Goal: Contribute content

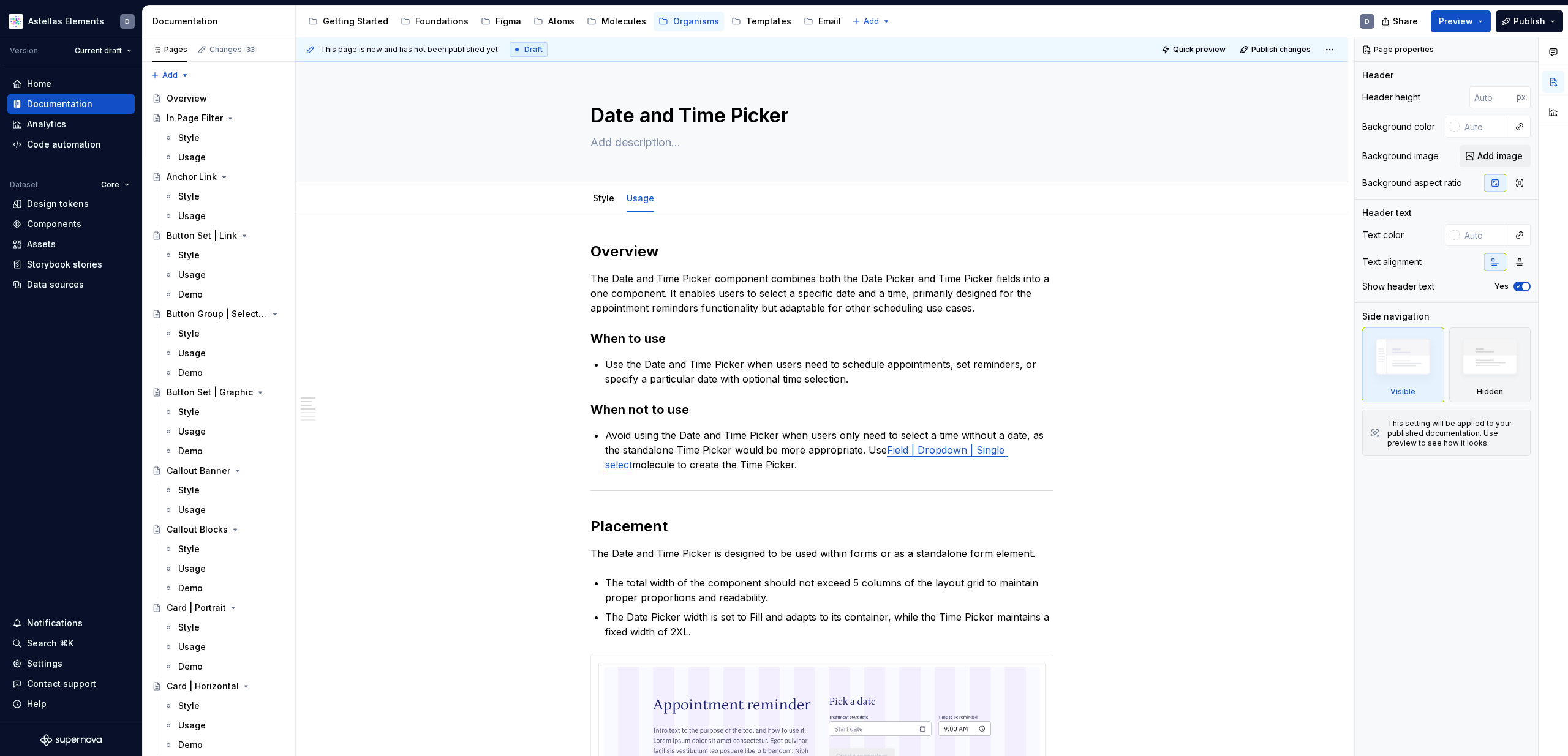
type textarea "*"
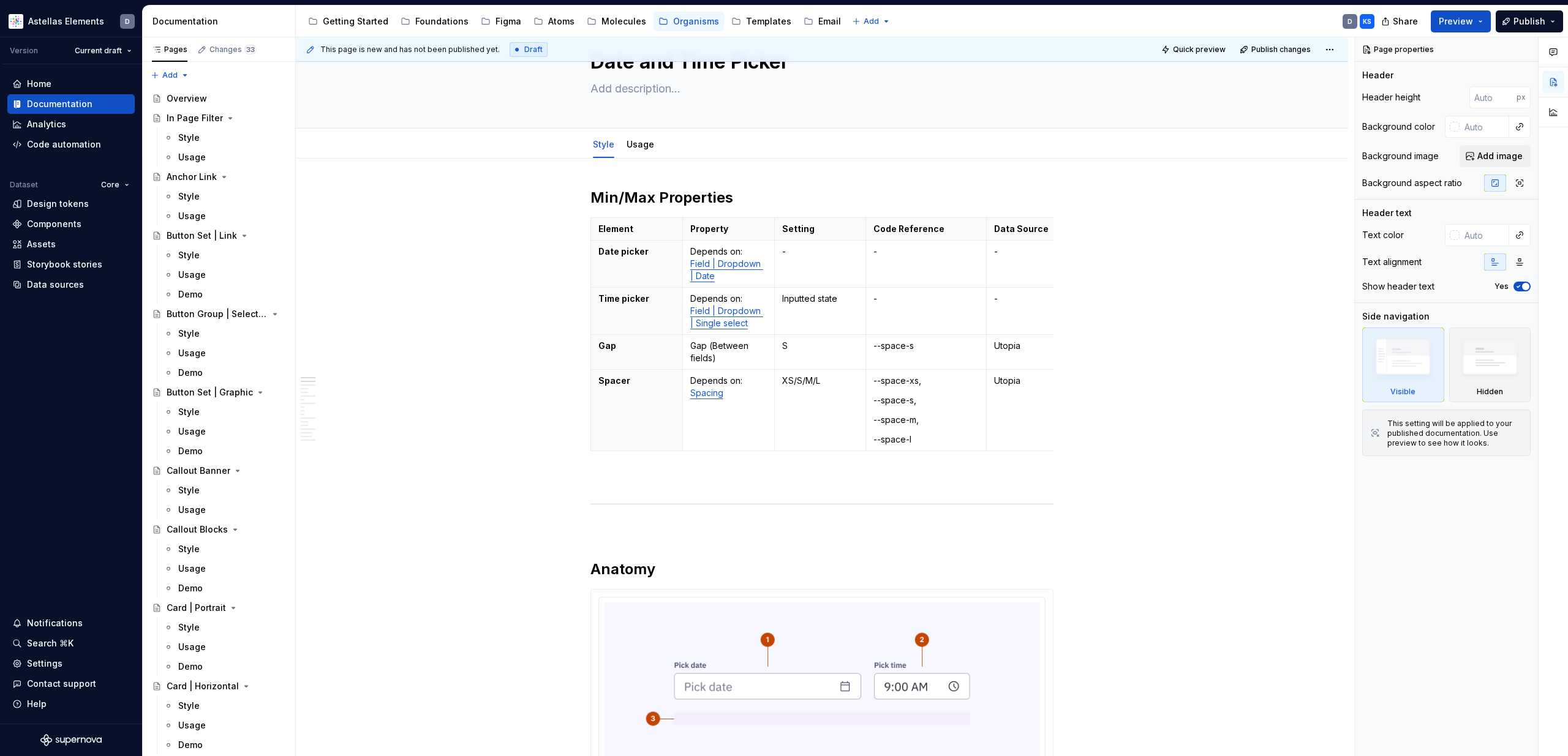
scroll to position [62, 0]
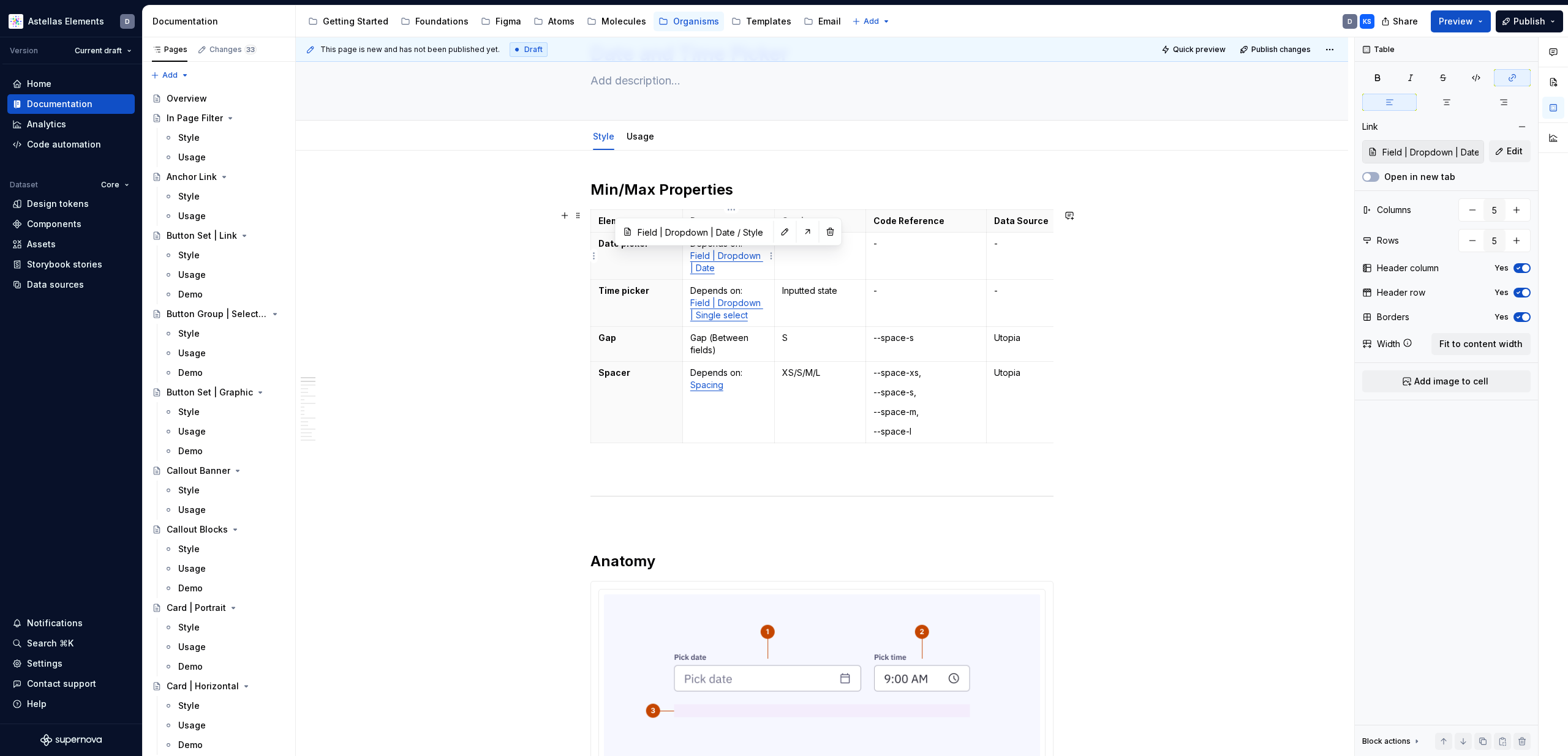
click at [712, 258] on link "Field | Dropdown | Date" at bounding box center [727, 262] width 73 height 23
click at [1473, 20] on span "Preview" at bounding box center [1456, 21] width 34 height 12
drag, startPoint x: 1278, startPoint y: 17, endPoint x: 1376, endPoint y: 21, distance: 98.1
click at [1281, 17] on div "Accessibility guide for tree Page tree. Navigate the tree with the arrow keys. …" at bounding box center [840, 21] width 1089 height 32
click at [1450, 21] on span "Preview" at bounding box center [1456, 21] width 34 height 12
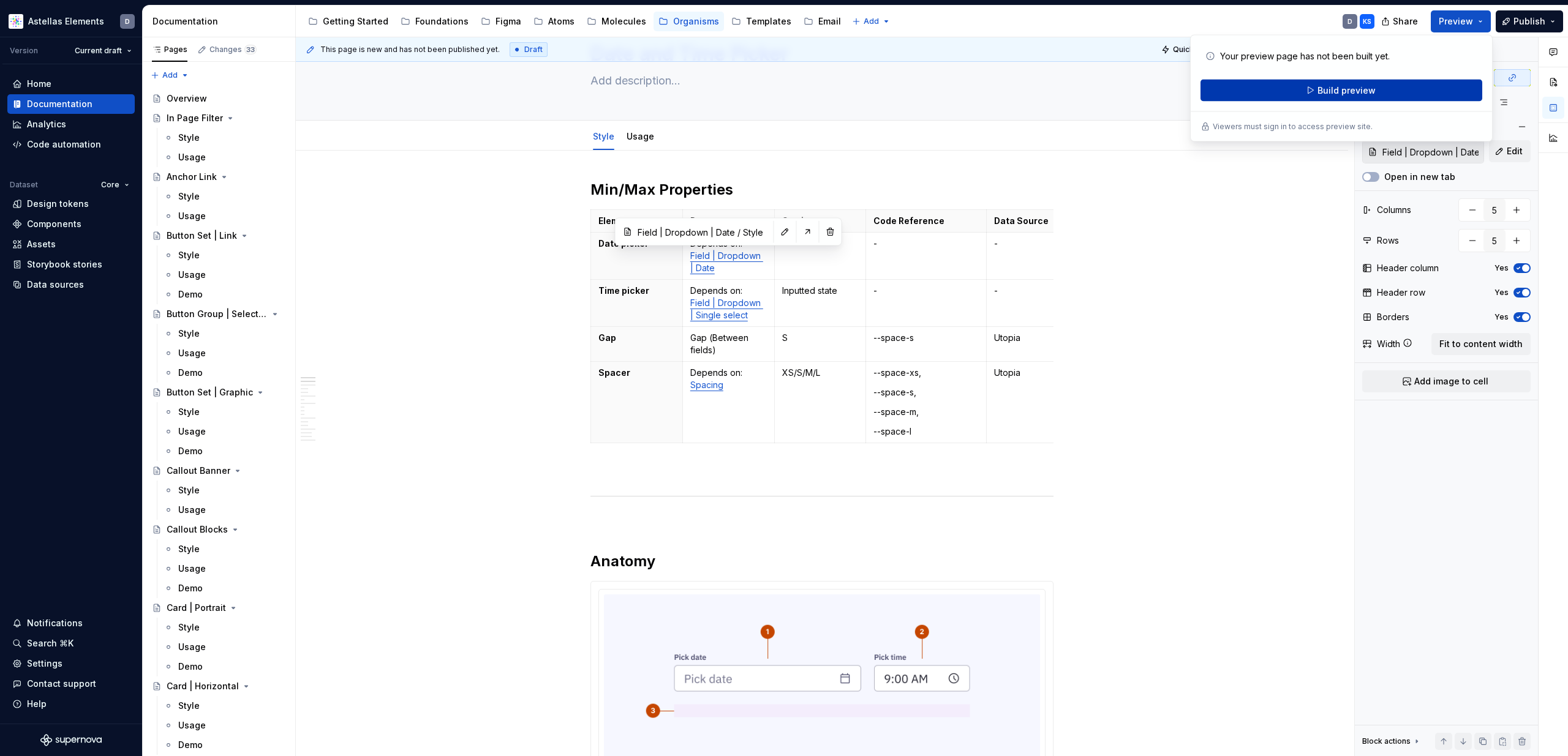
click at [1420, 91] on button "Build preview" at bounding box center [1342, 91] width 282 height 22
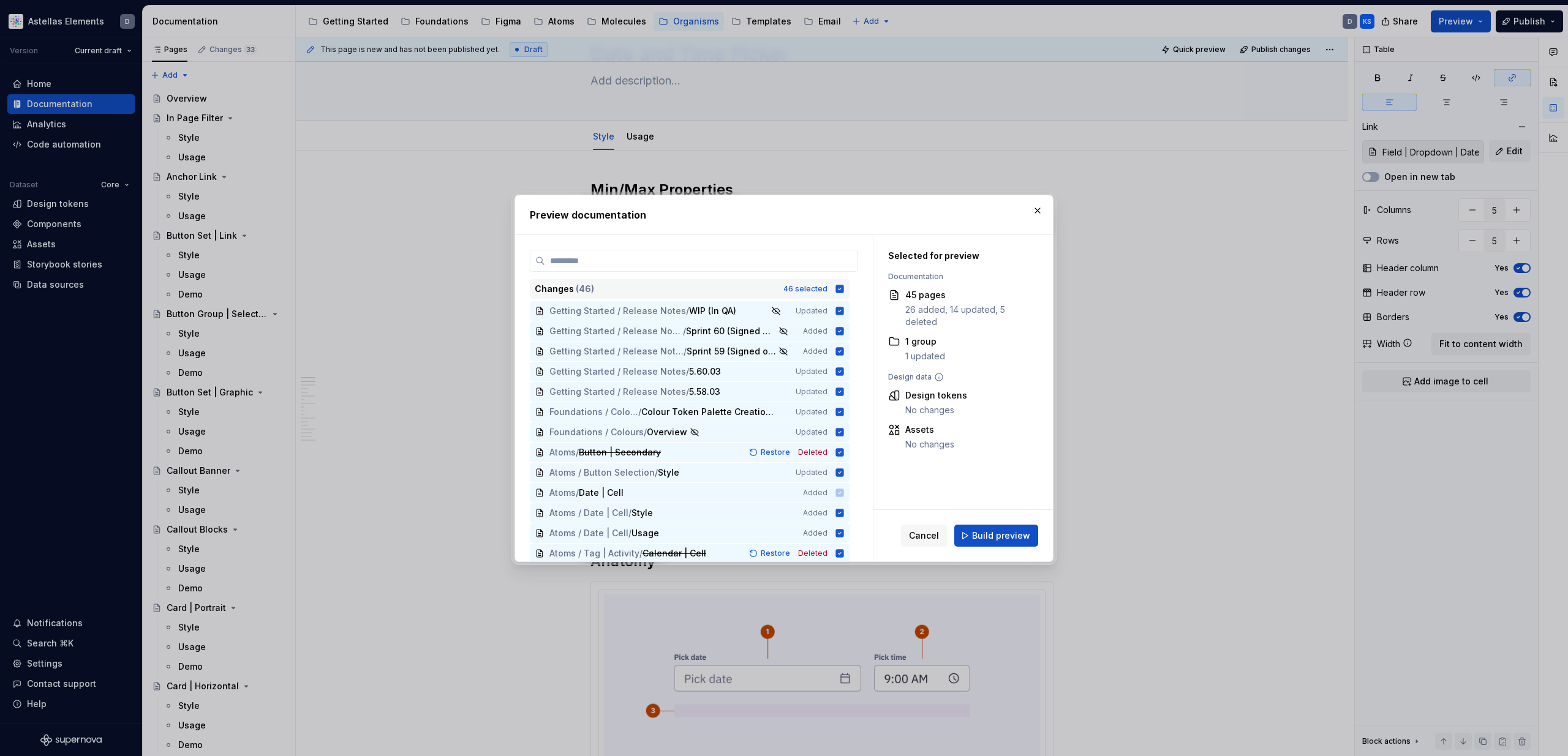
click at [844, 288] on icon at bounding box center [840, 289] width 8 height 8
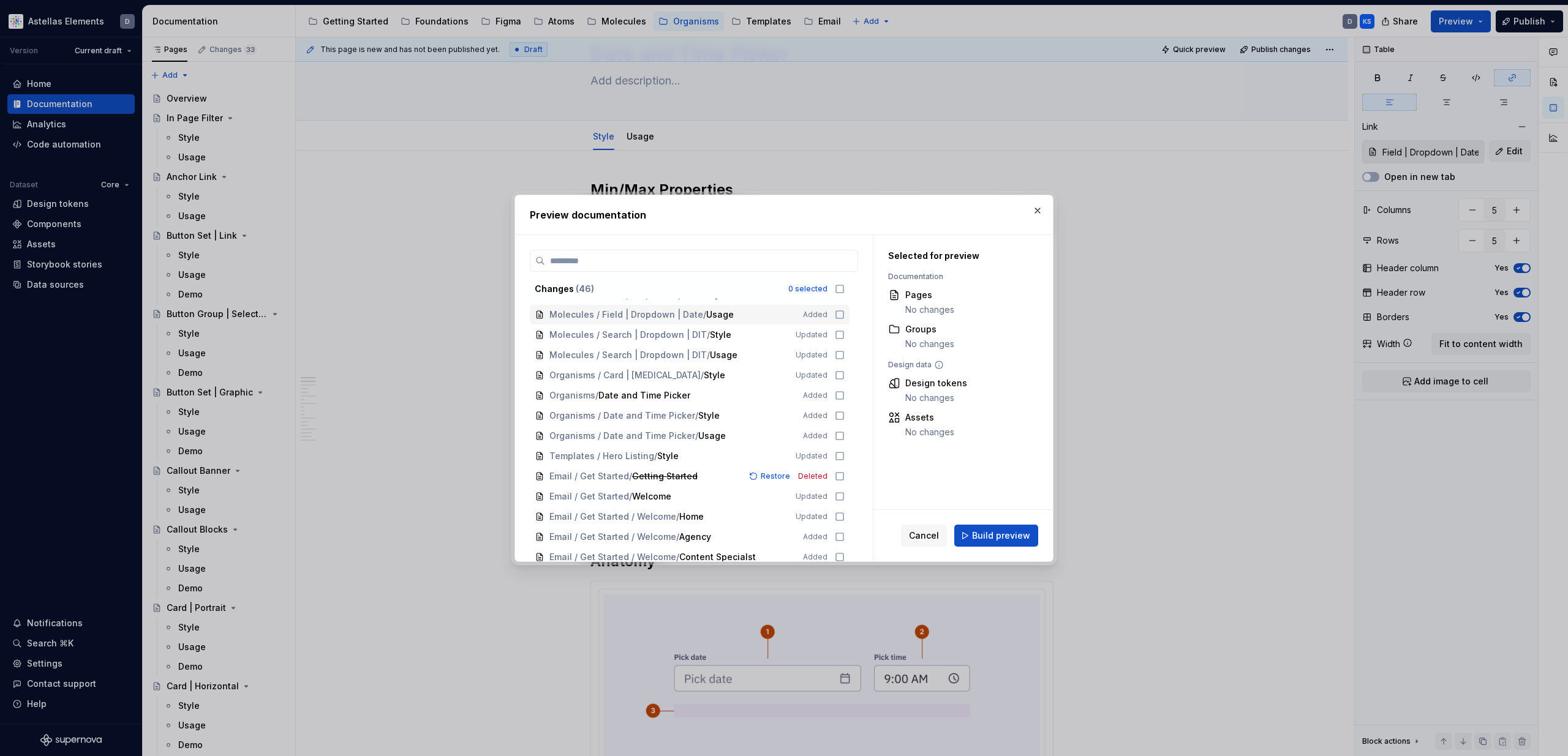
scroll to position [429, 0]
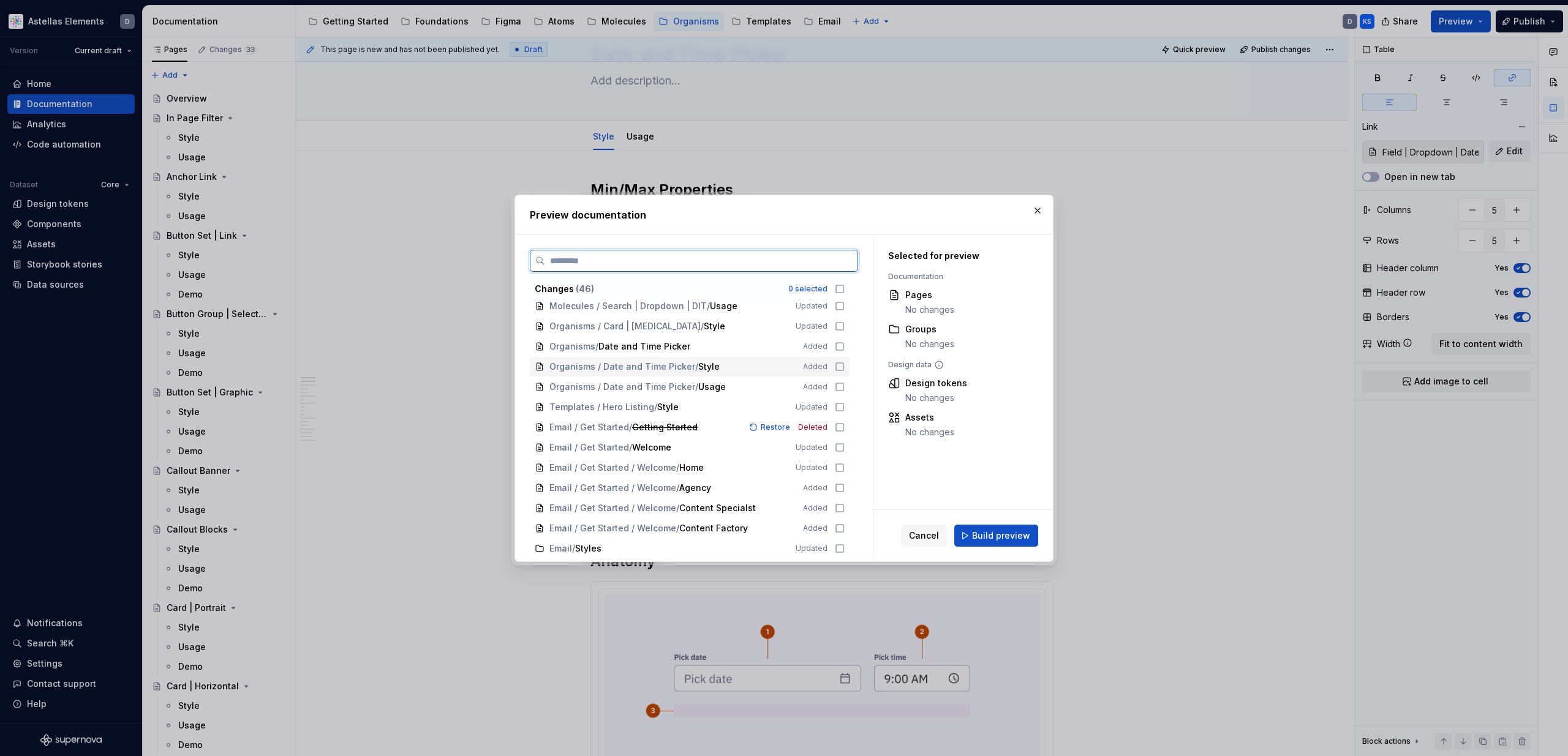
click at [845, 366] on icon at bounding box center [839, 367] width 9 height 9
click at [843, 386] on icon at bounding box center [839, 387] width 9 height 9
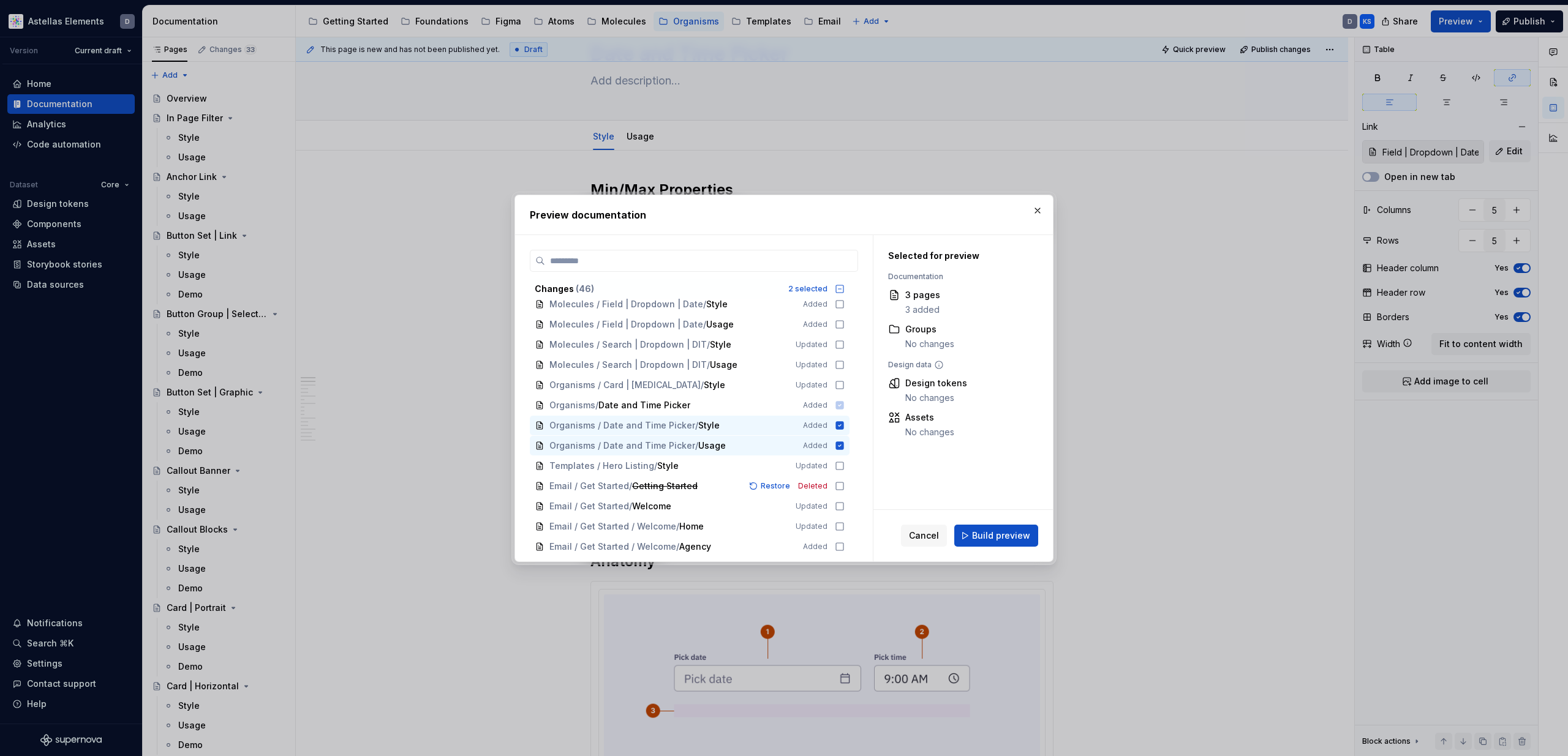
scroll to position [363, 0]
click at [994, 539] on span "Build preview" at bounding box center [1002, 535] width 59 height 12
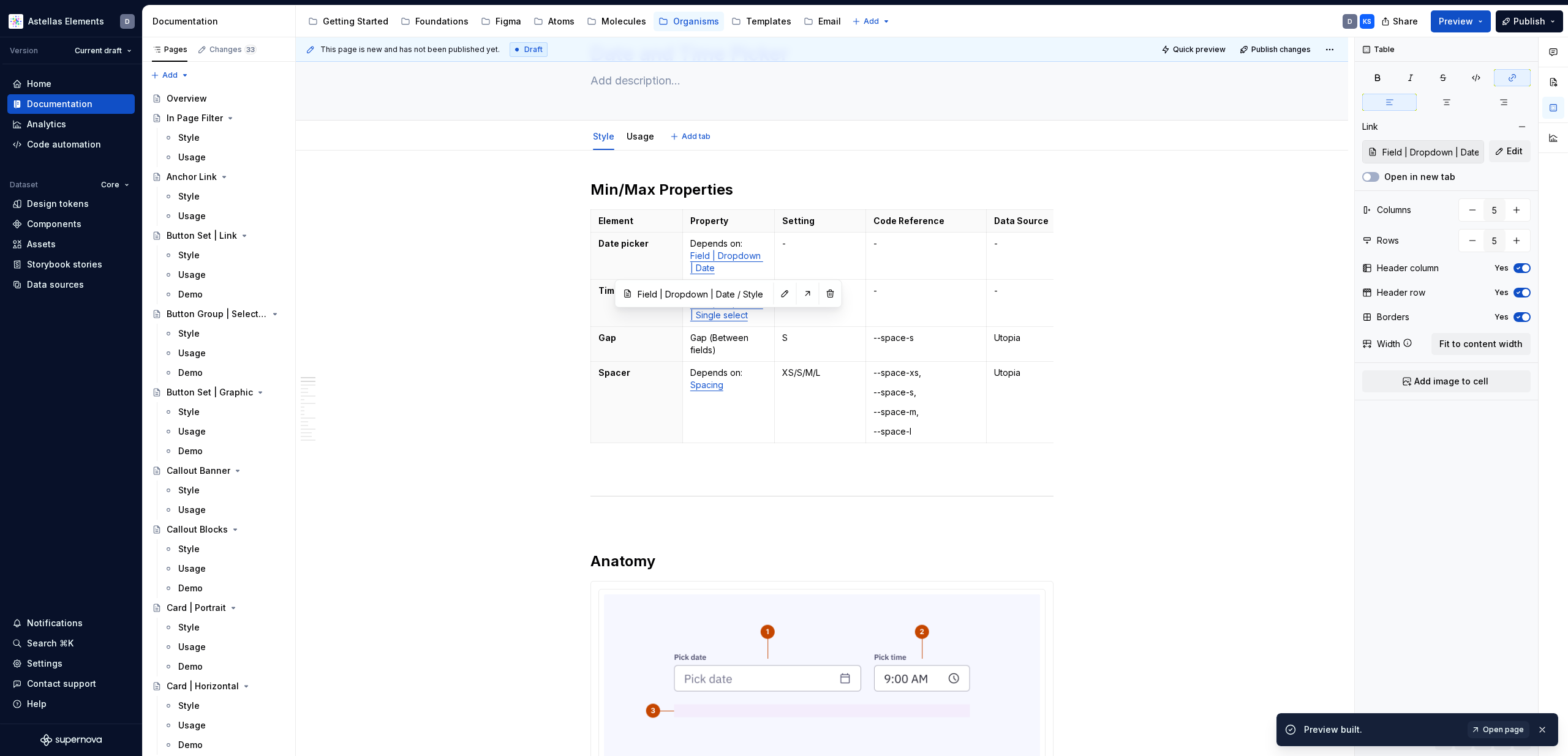
scroll to position [0, 0]
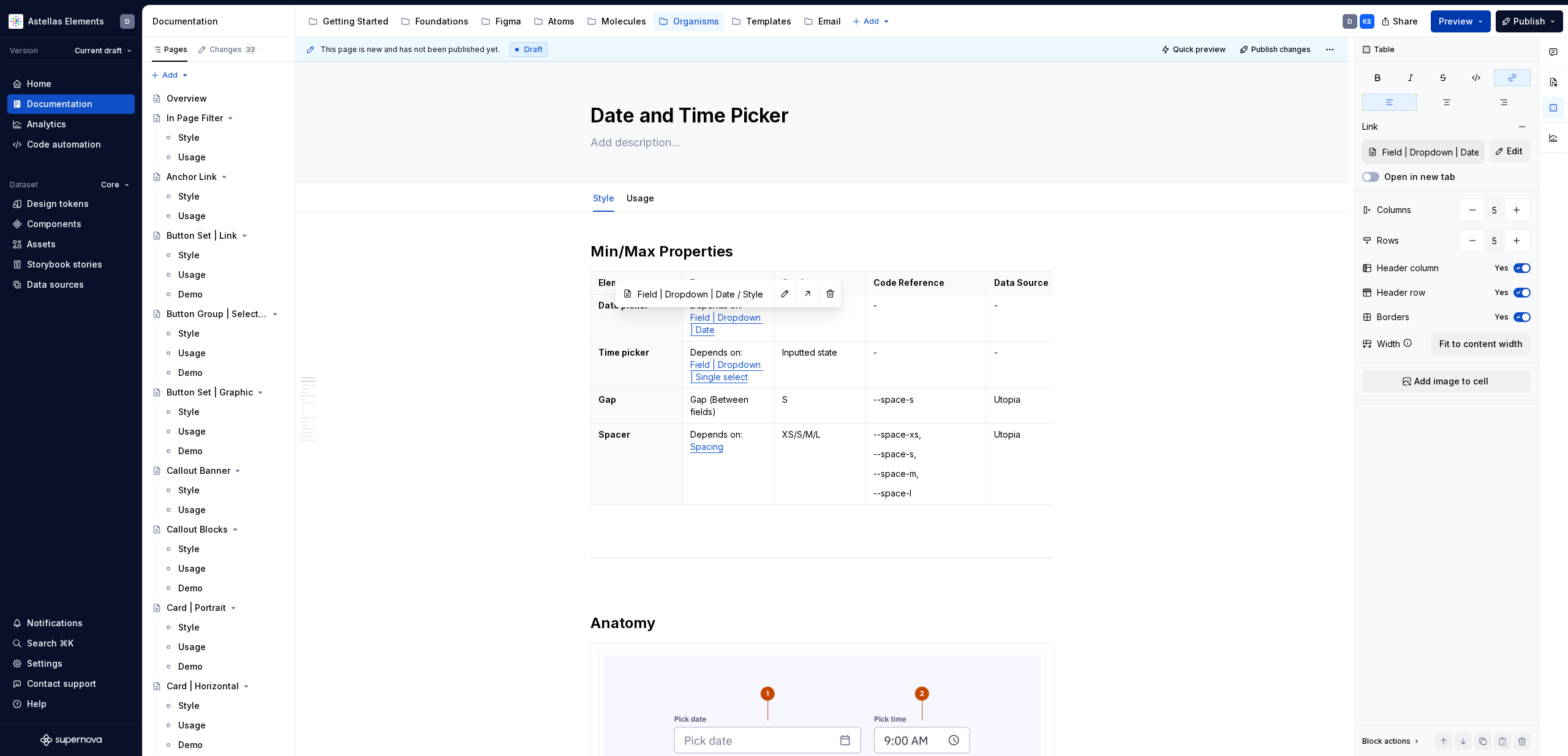
click at [1470, 23] on span "Preview" at bounding box center [1456, 21] width 34 height 12
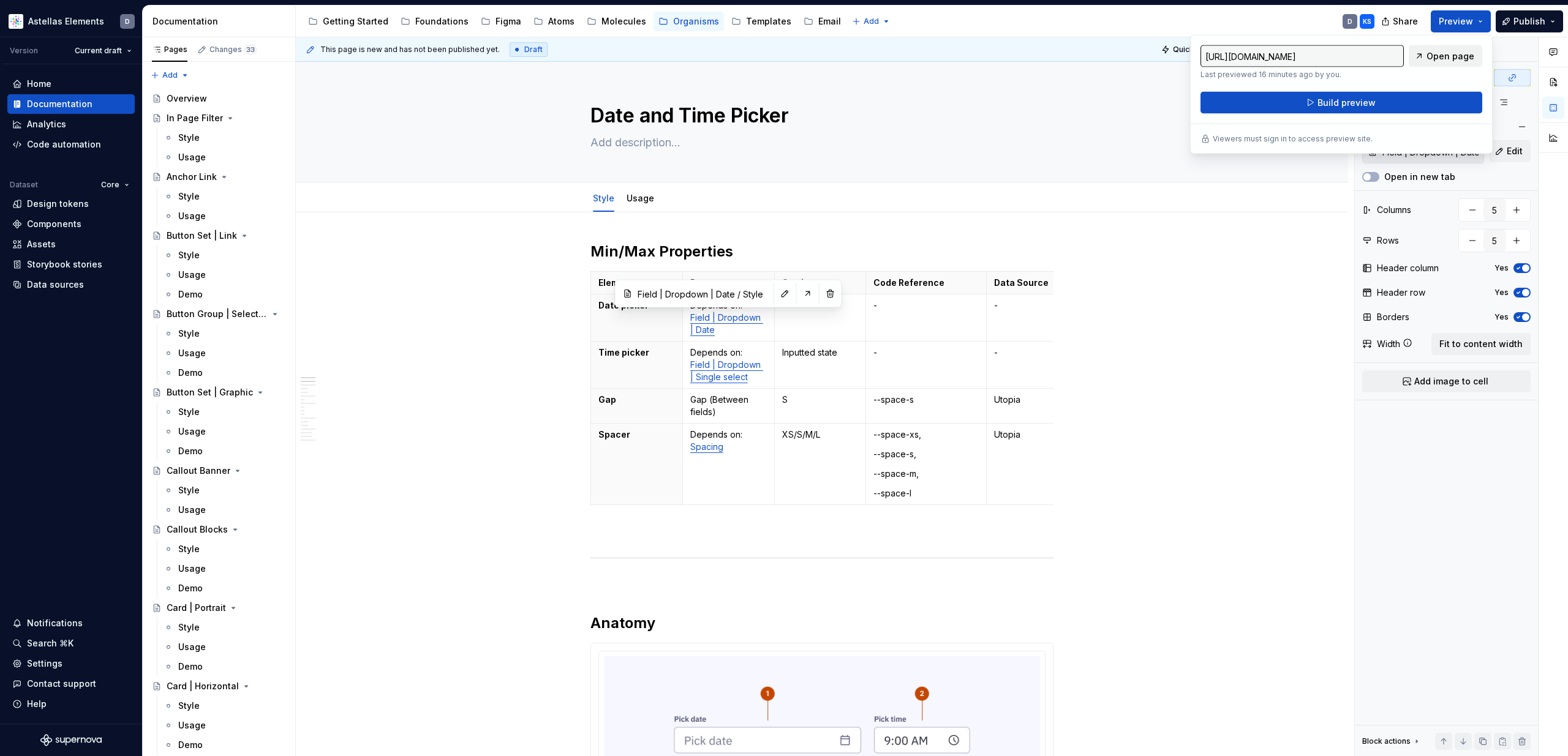
click at [1459, 59] on span "Open page" at bounding box center [1450, 55] width 47 height 12
click at [644, 198] on link "Usage" at bounding box center [640, 198] width 28 height 10
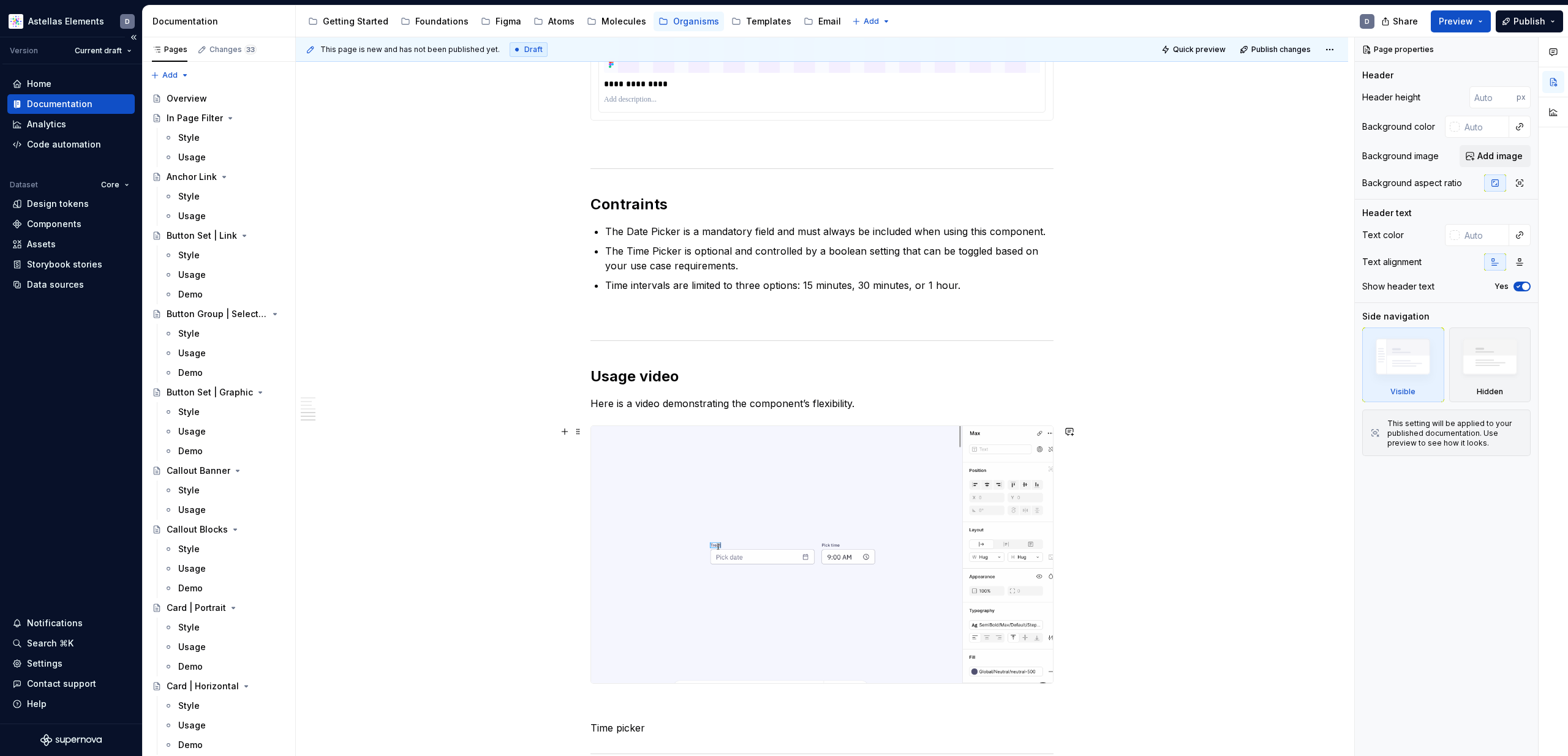
scroll to position [936, 0]
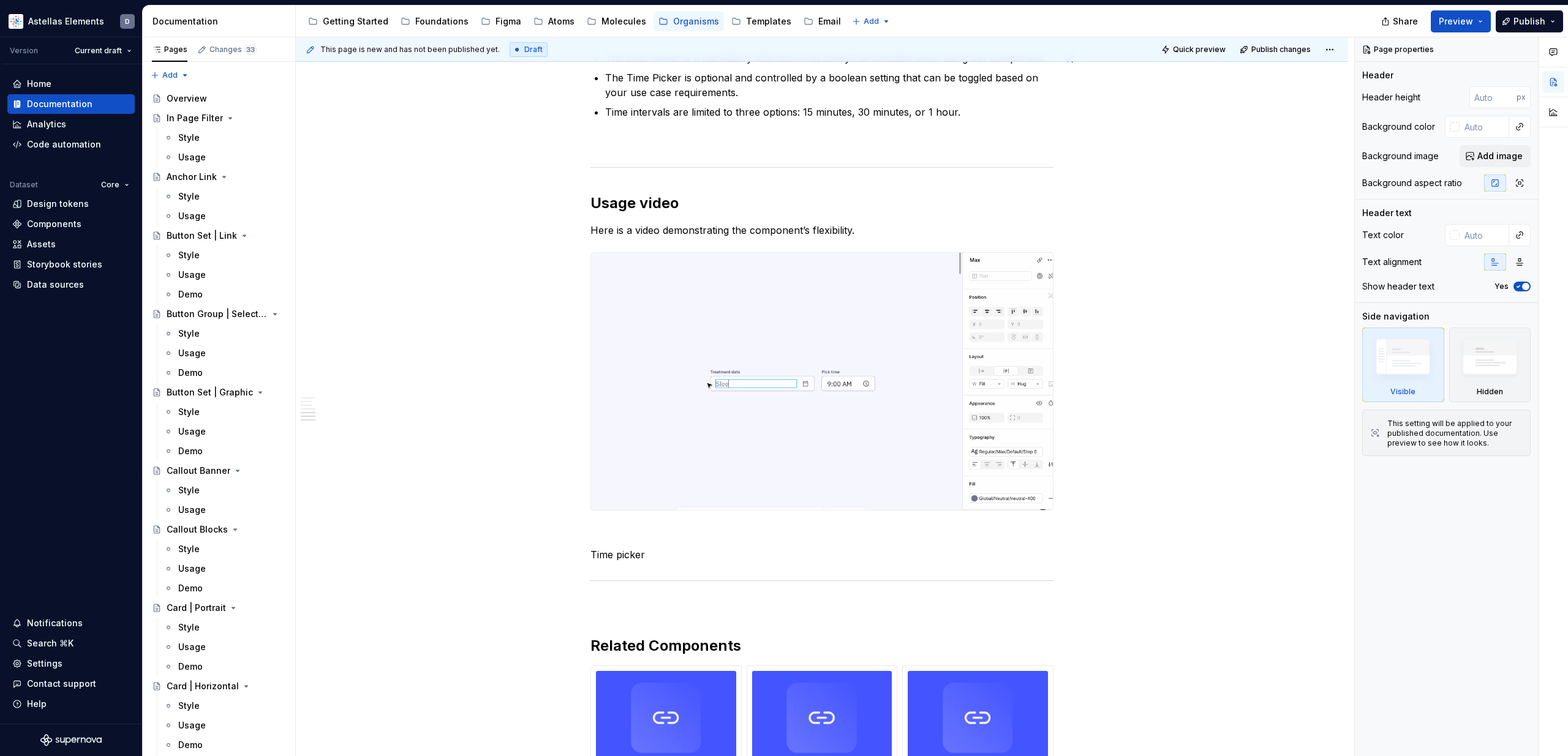
type textarea "*"
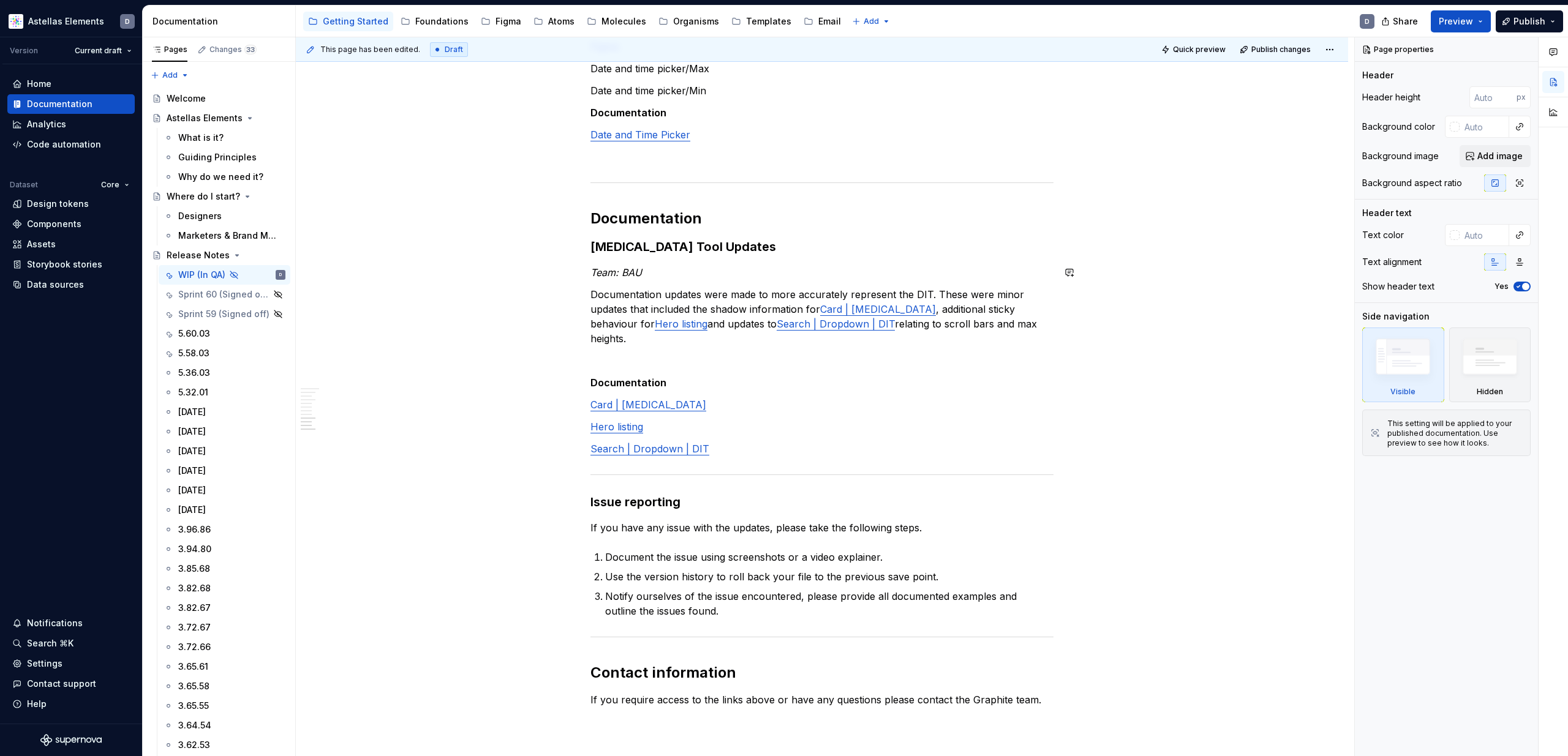
scroll to position [2972, 0]
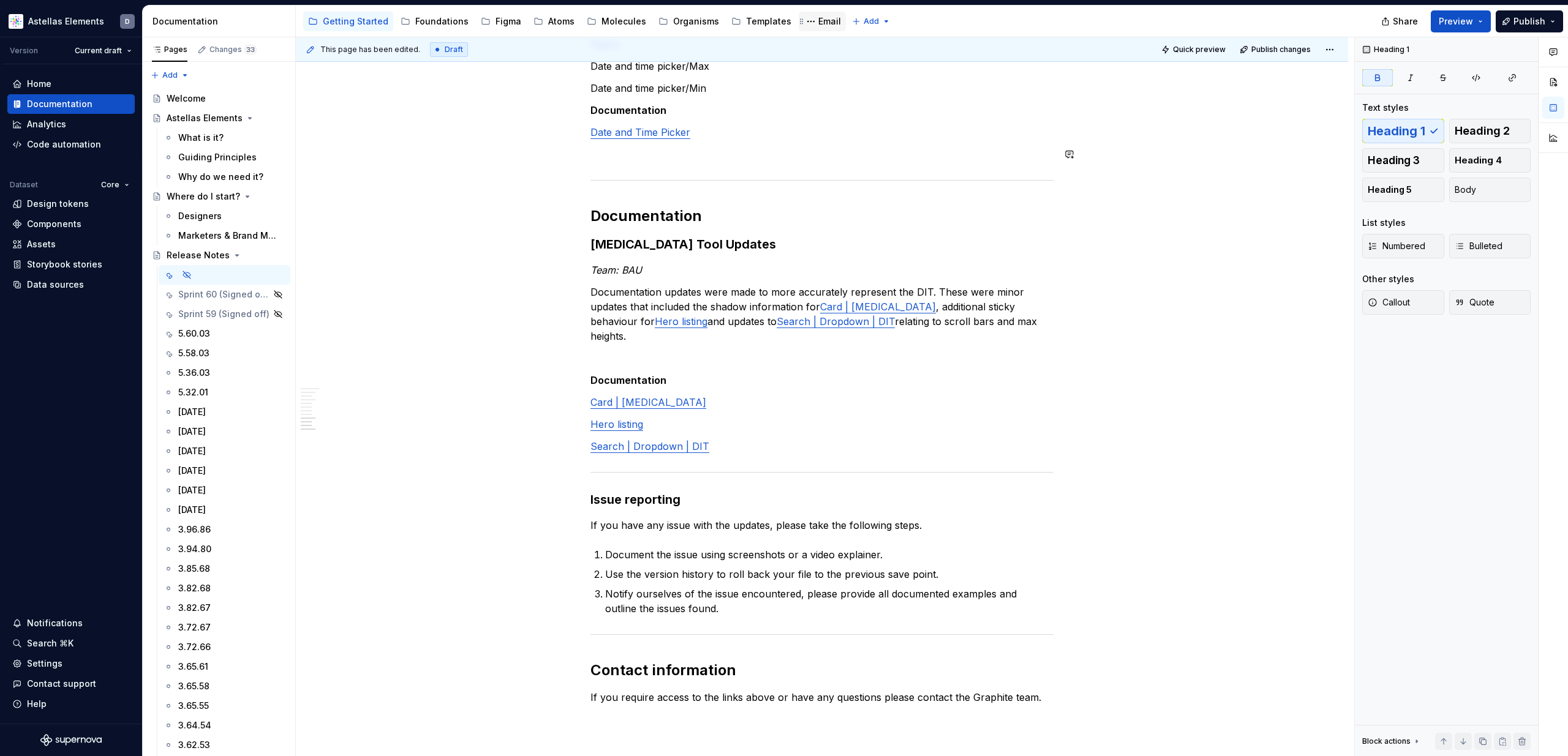
type textarea "*"
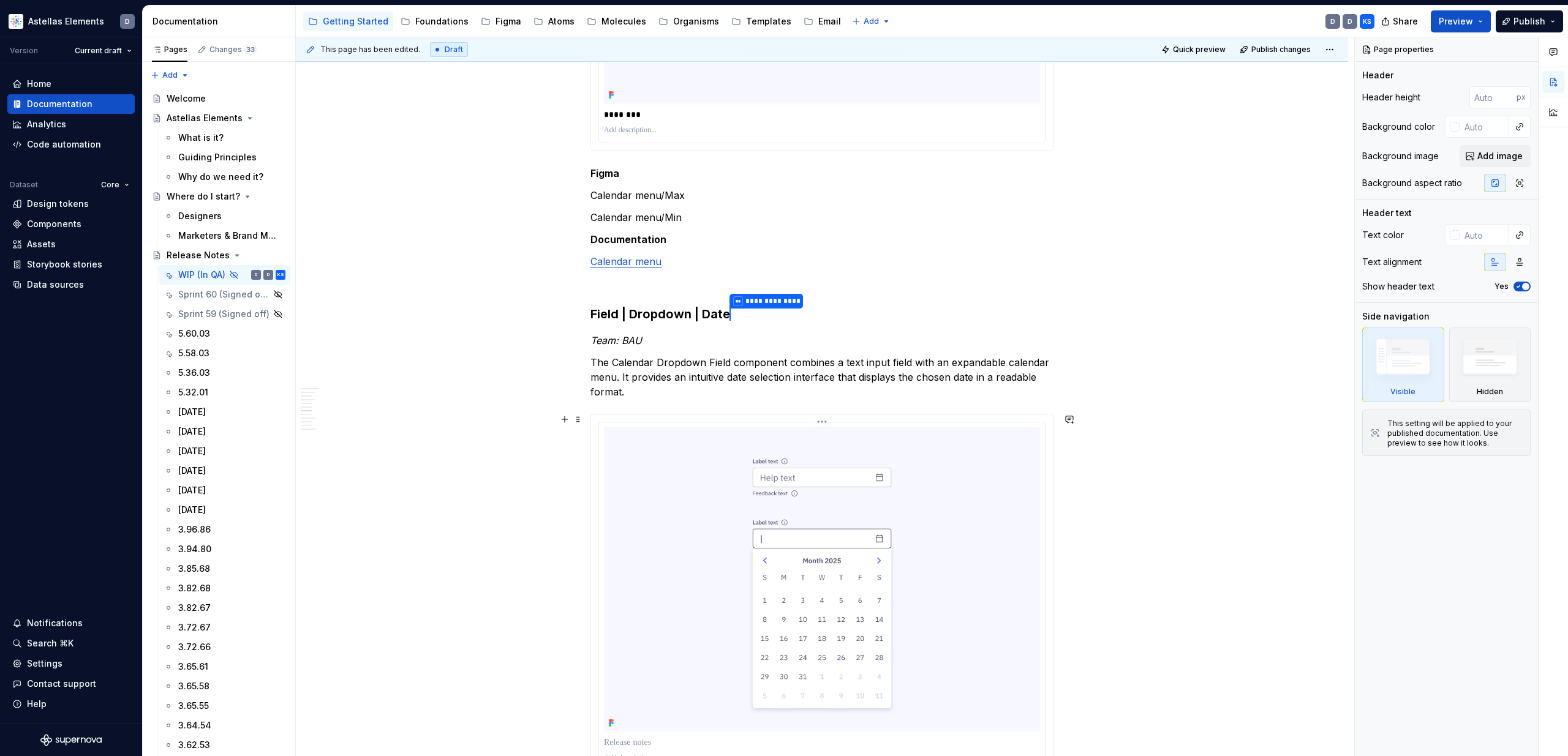
scroll to position [1593, 0]
type textarea "*"
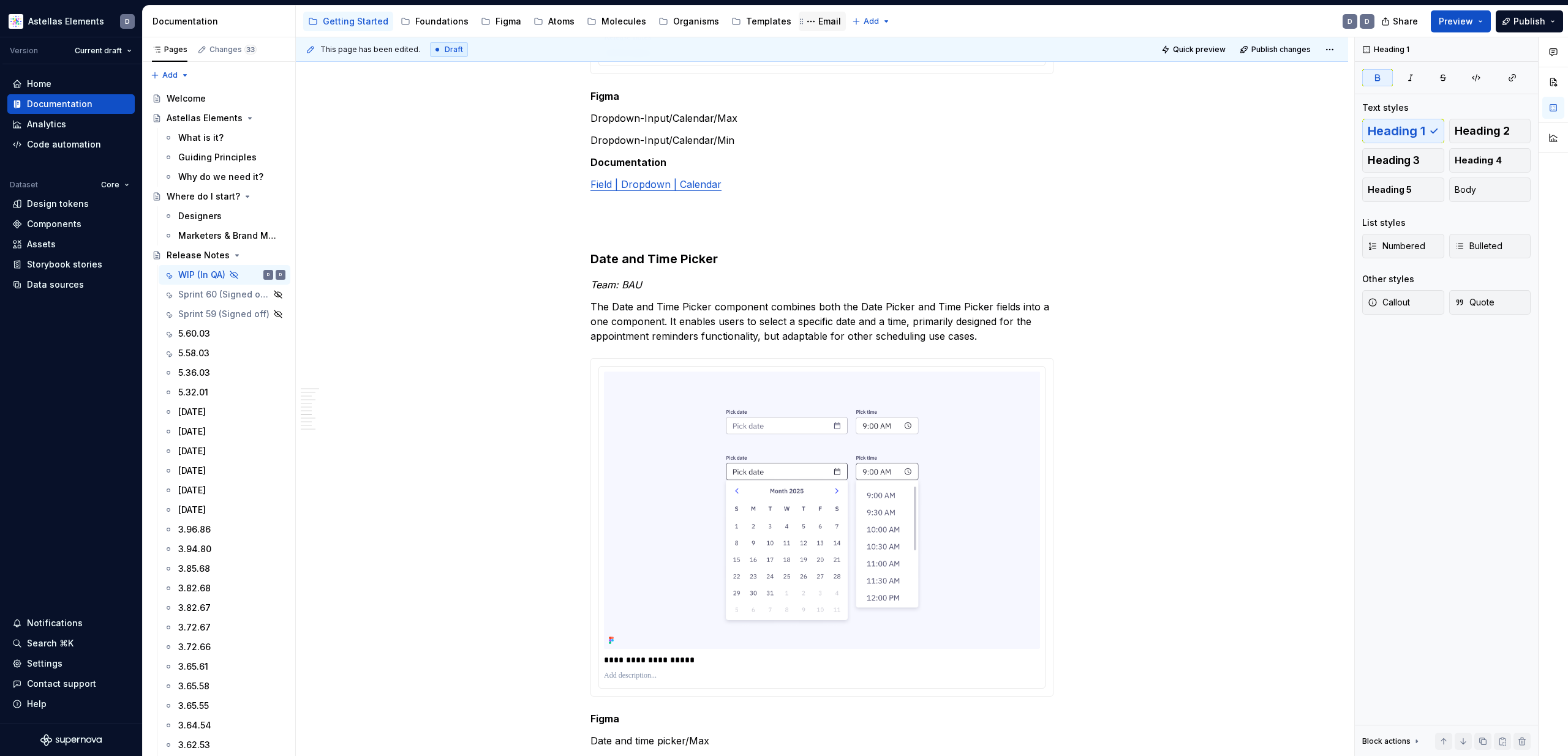
scroll to position [2204, 0]
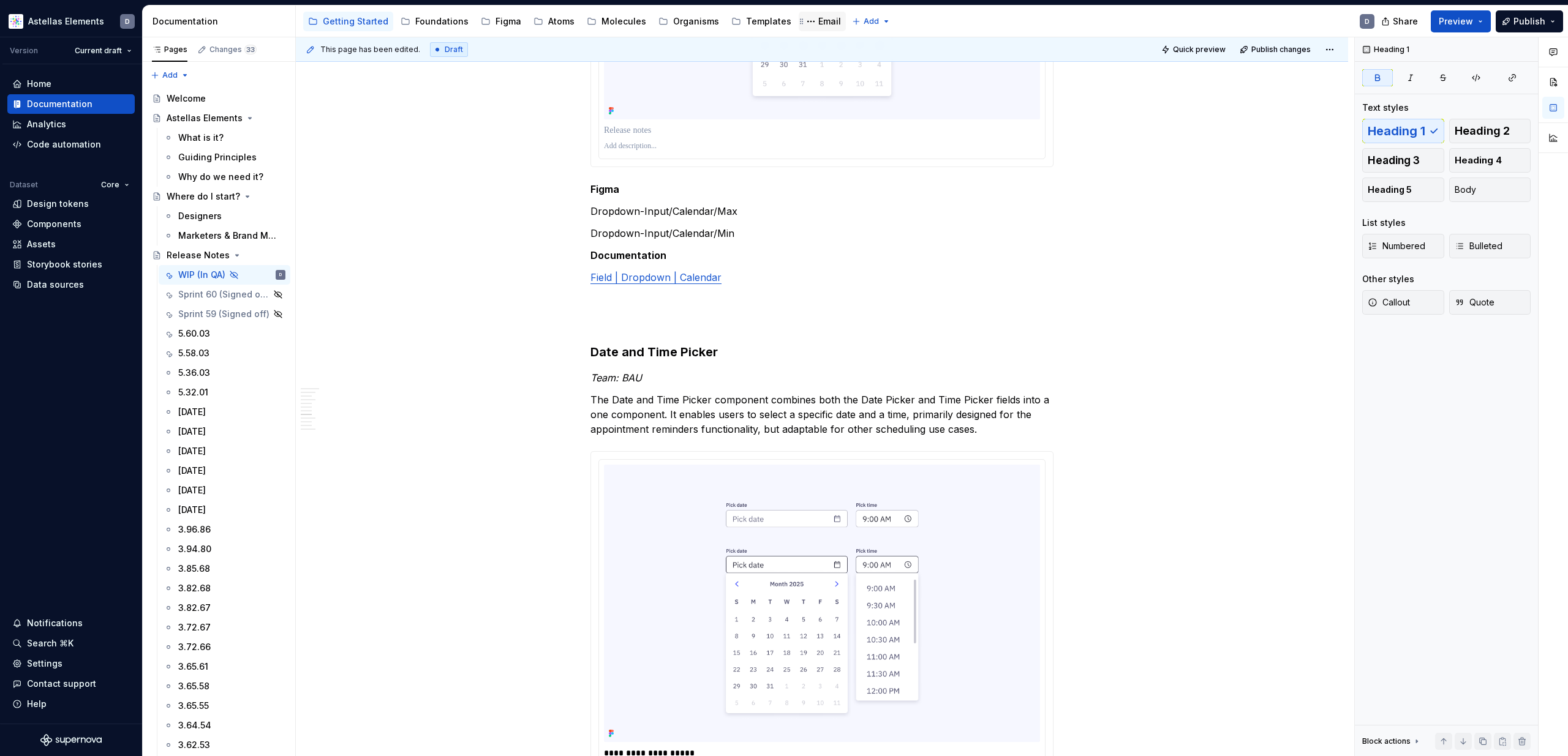
type textarea "*"
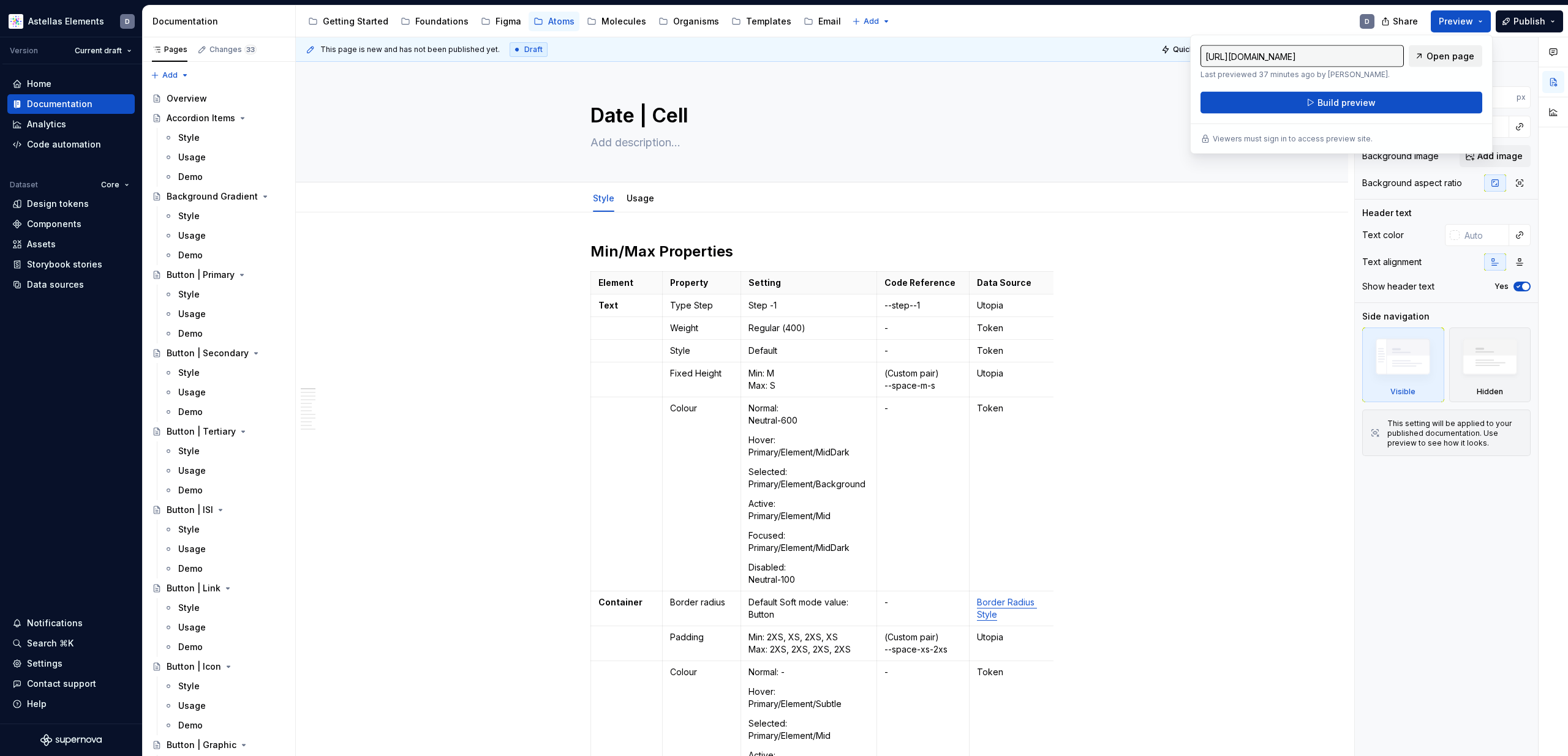
click at [1445, 57] on span "Open page" at bounding box center [1450, 55] width 47 height 12
click at [1373, 100] on span "Build preview" at bounding box center [1347, 102] width 59 height 12
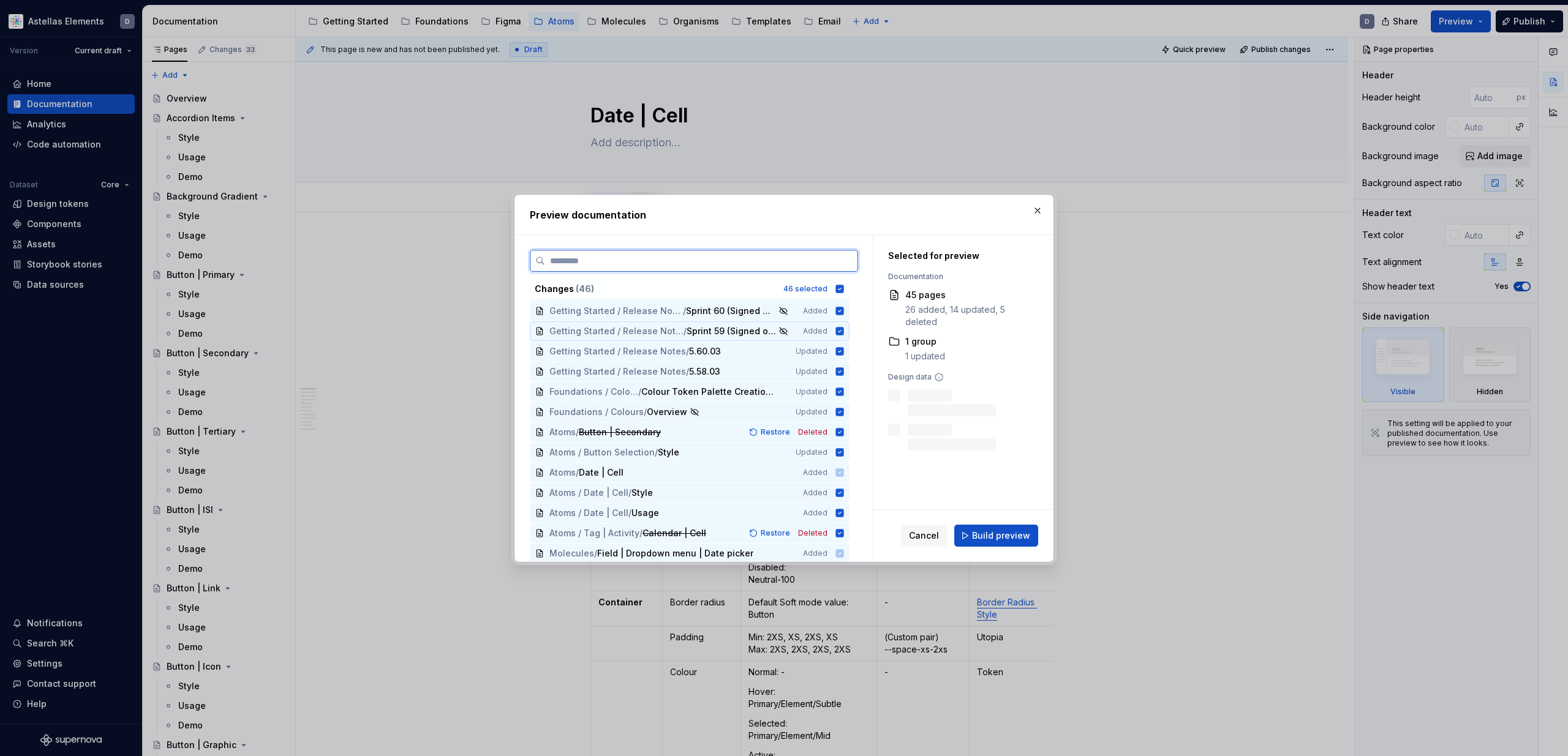
scroll to position [31, 0]
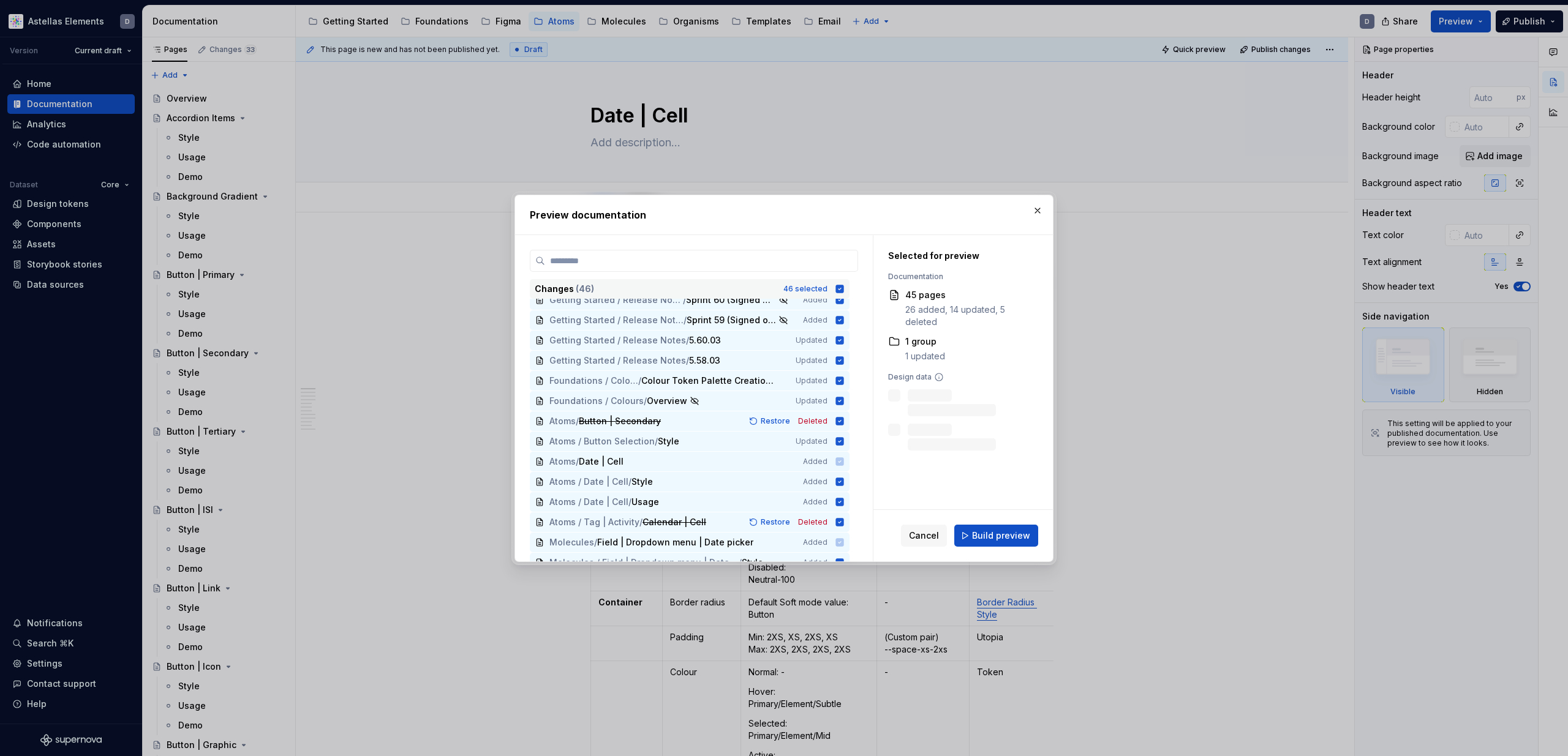
click at [844, 286] on icon at bounding box center [840, 289] width 8 height 8
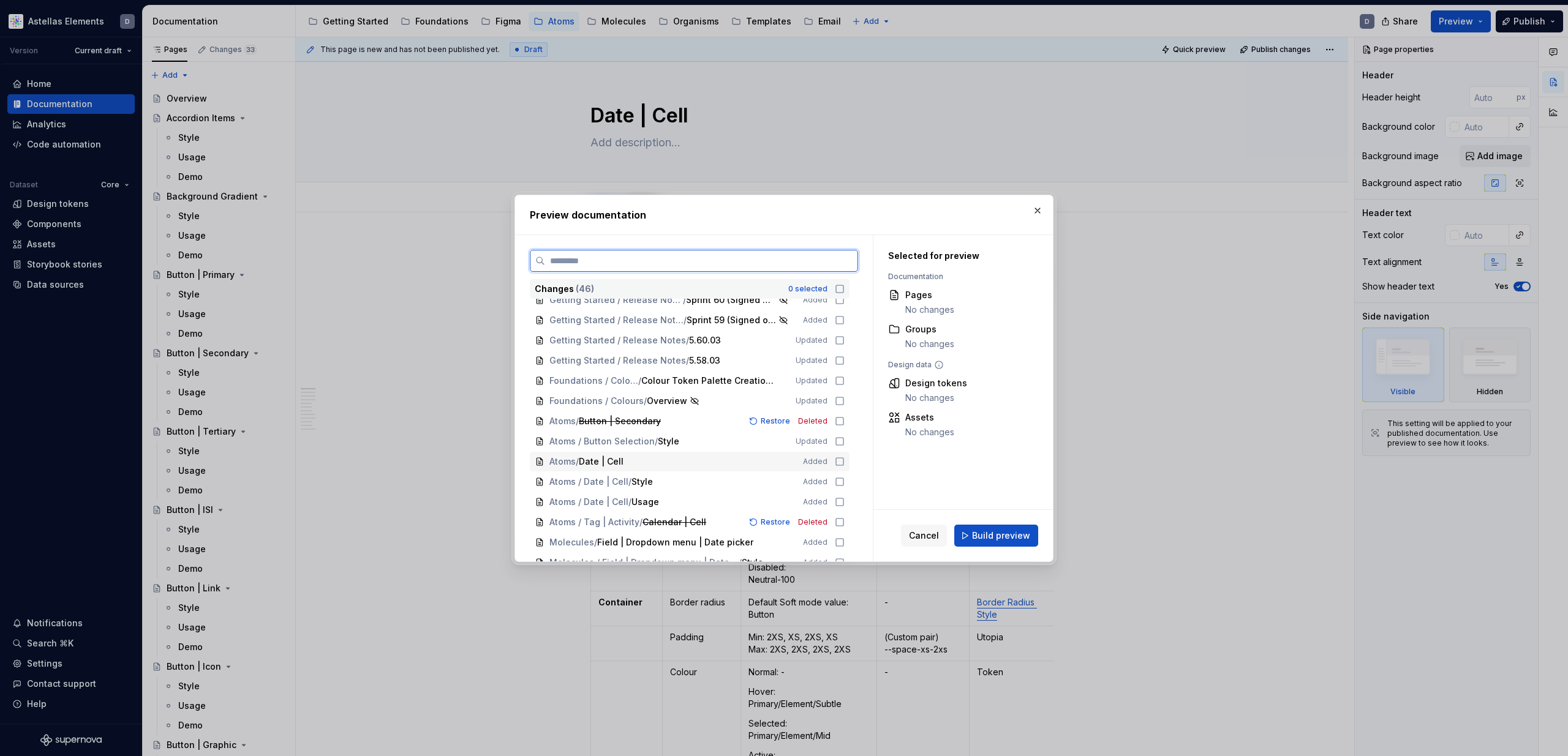
drag, startPoint x: 844, startPoint y: 462, endPoint x: 843, endPoint y: 469, distance: 7.1
click at [844, 462] on icon at bounding box center [839, 462] width 9 height 9
drag, startPoint x: 844, startPoint y: 481, endPoint x: 844, endPoint y: 490, distance: 9.0
click at [844, 482] on icon at bounding box center [839, 482] width 9 height 9
click at [844, 501] on icon at bounding box center [839, 502] width 9 height 9
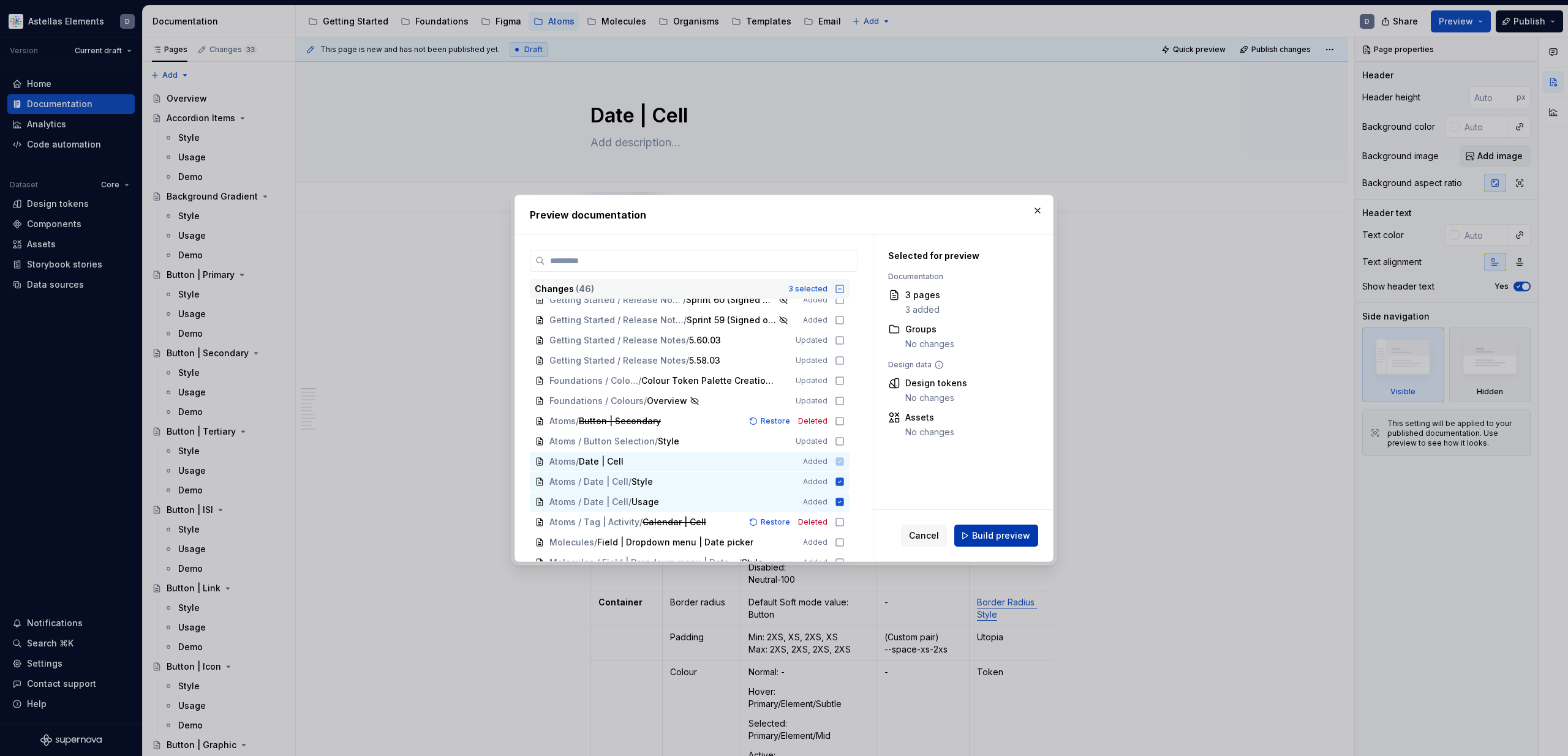
click at [982, 534] on span "Build preview" at bounding box center [1002, 535] width 59 height 12
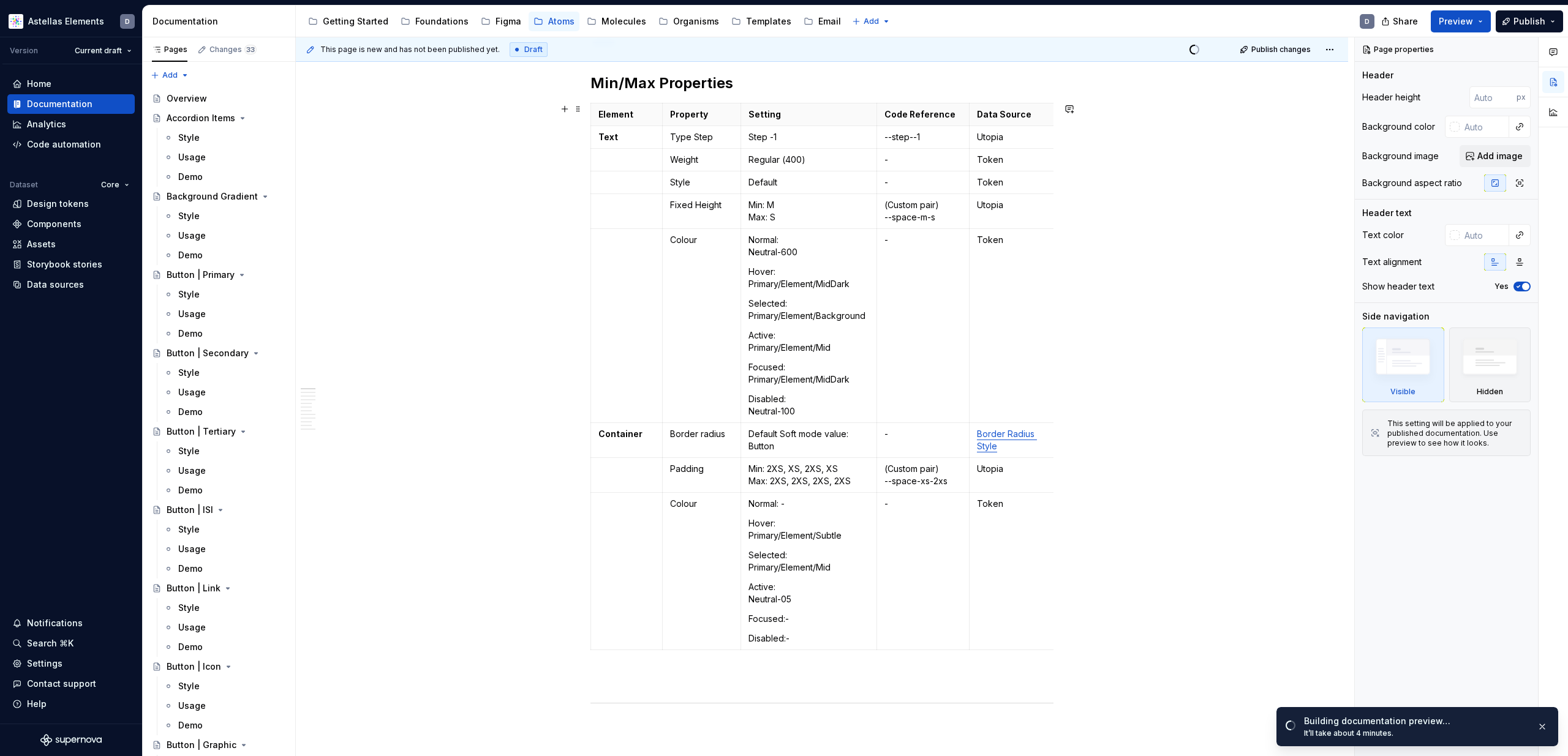
scroll to position [0, 0]
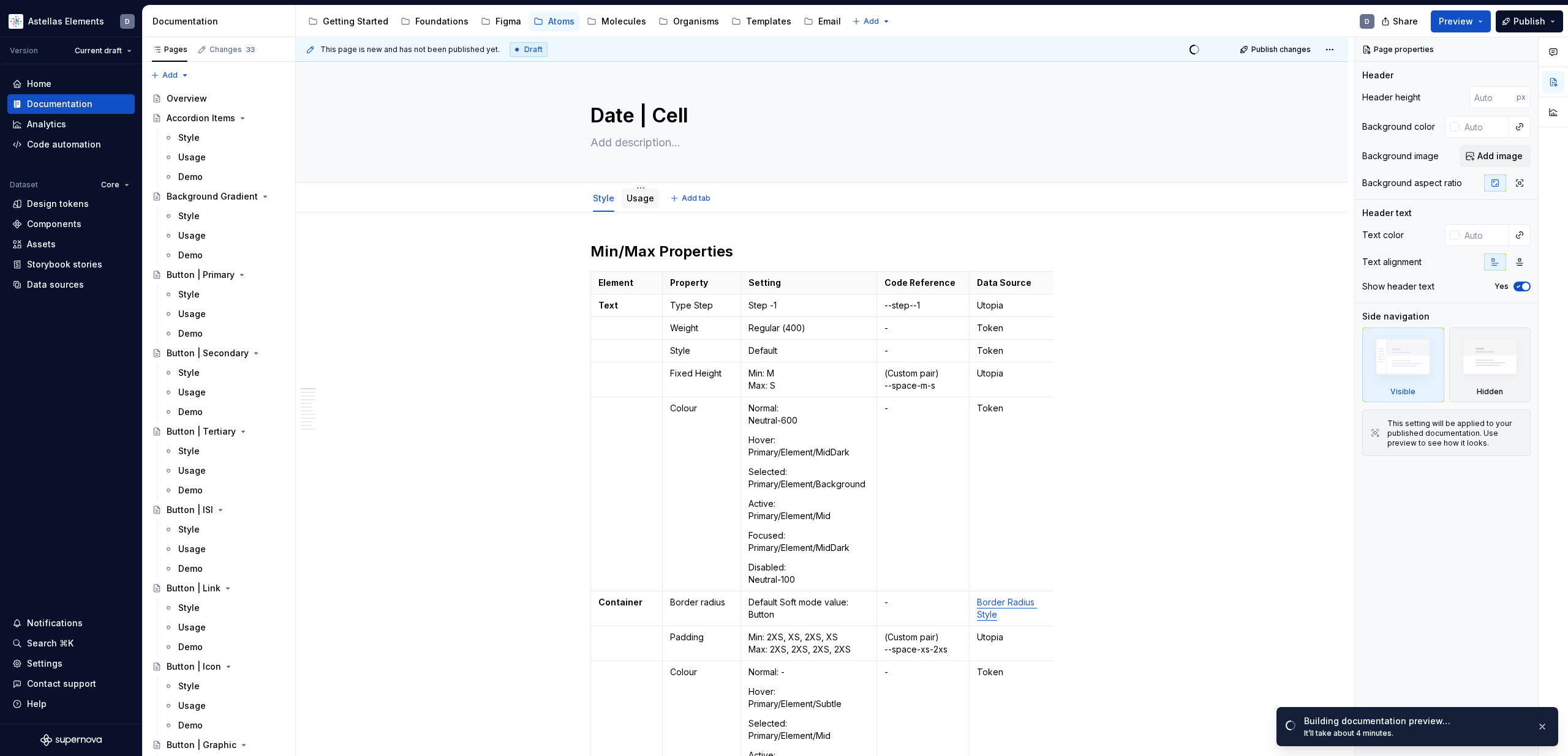
click at [647, 202] on link "Usage" at bounding box center [640, 198] width 28 height 10
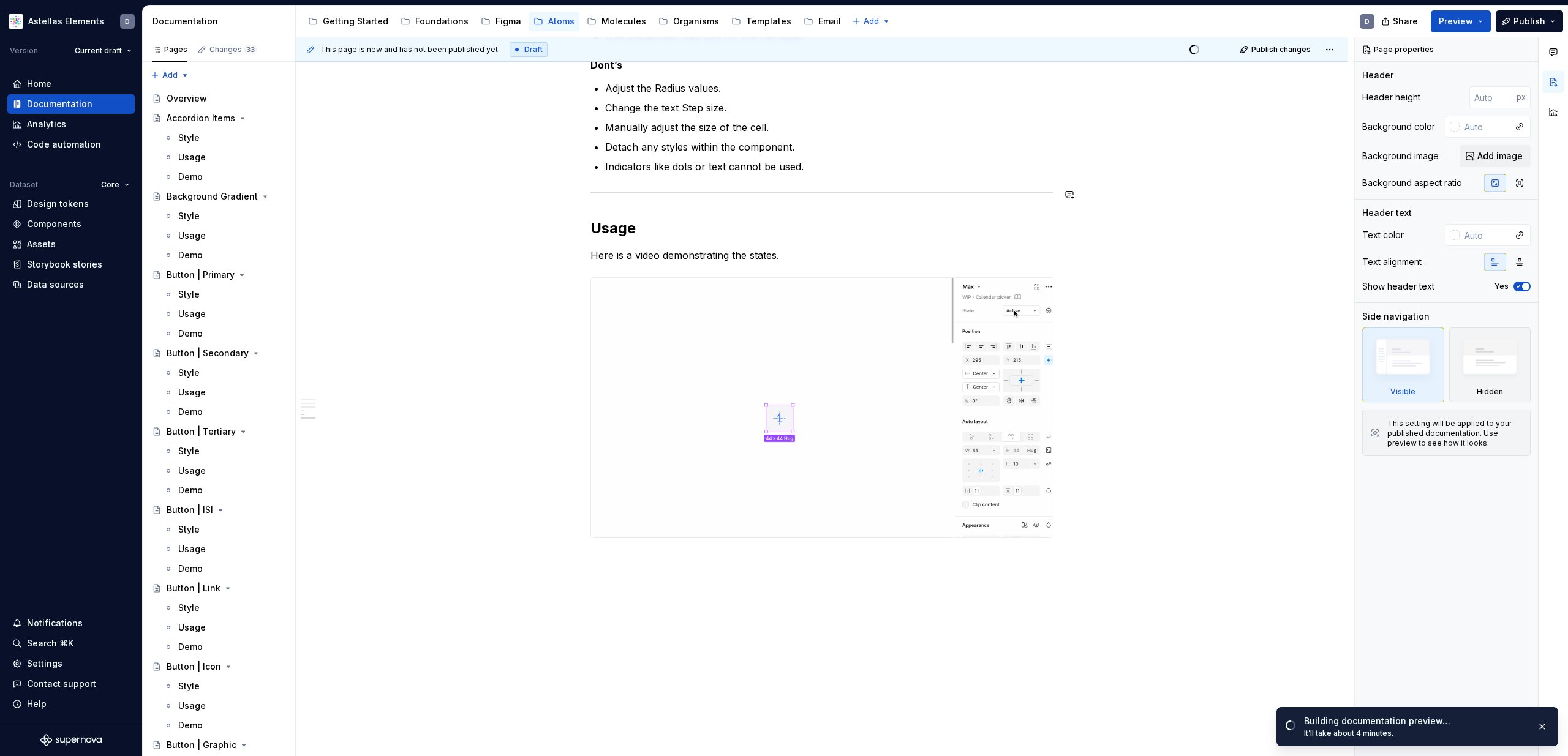
scroll to position [491, 0]
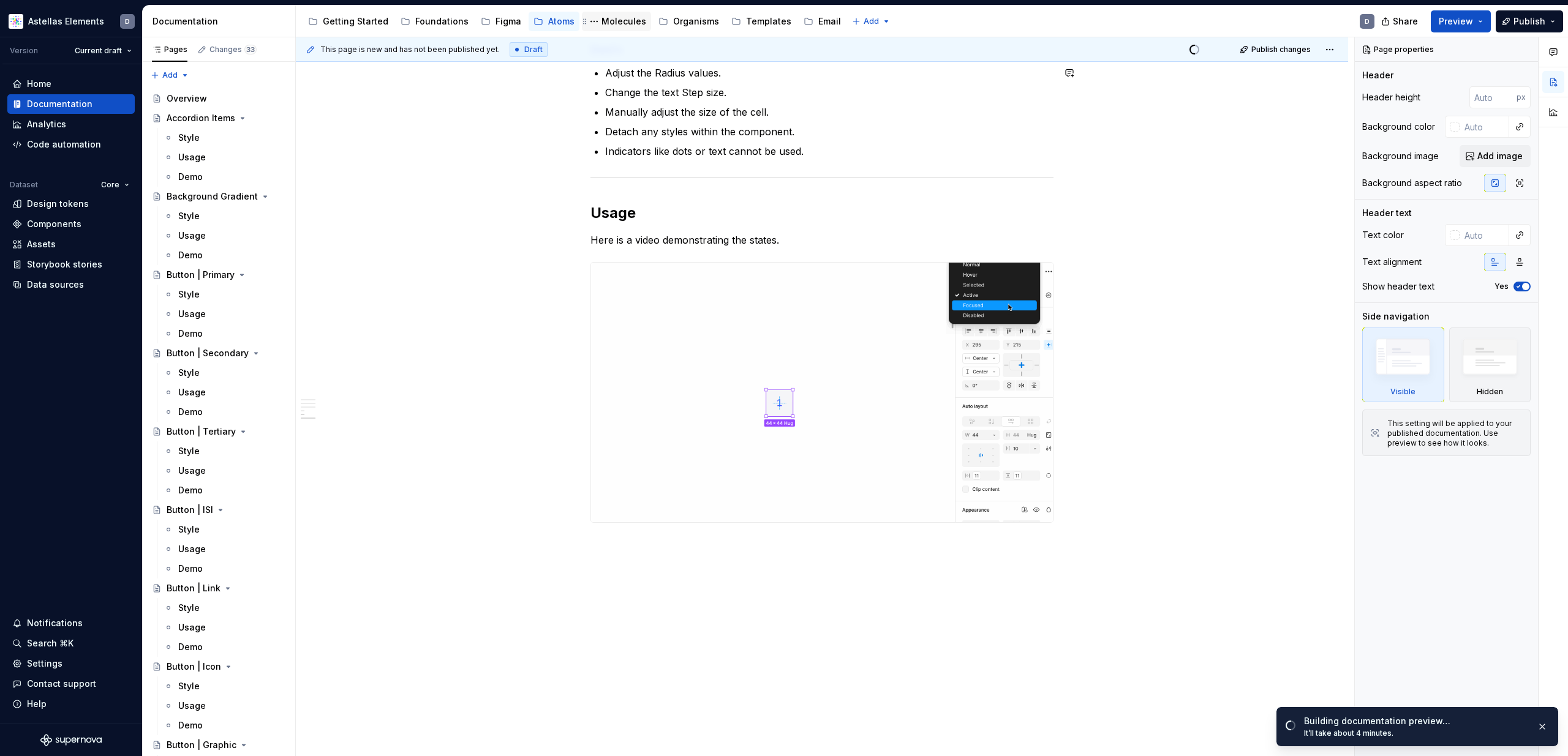
type textarea "*"
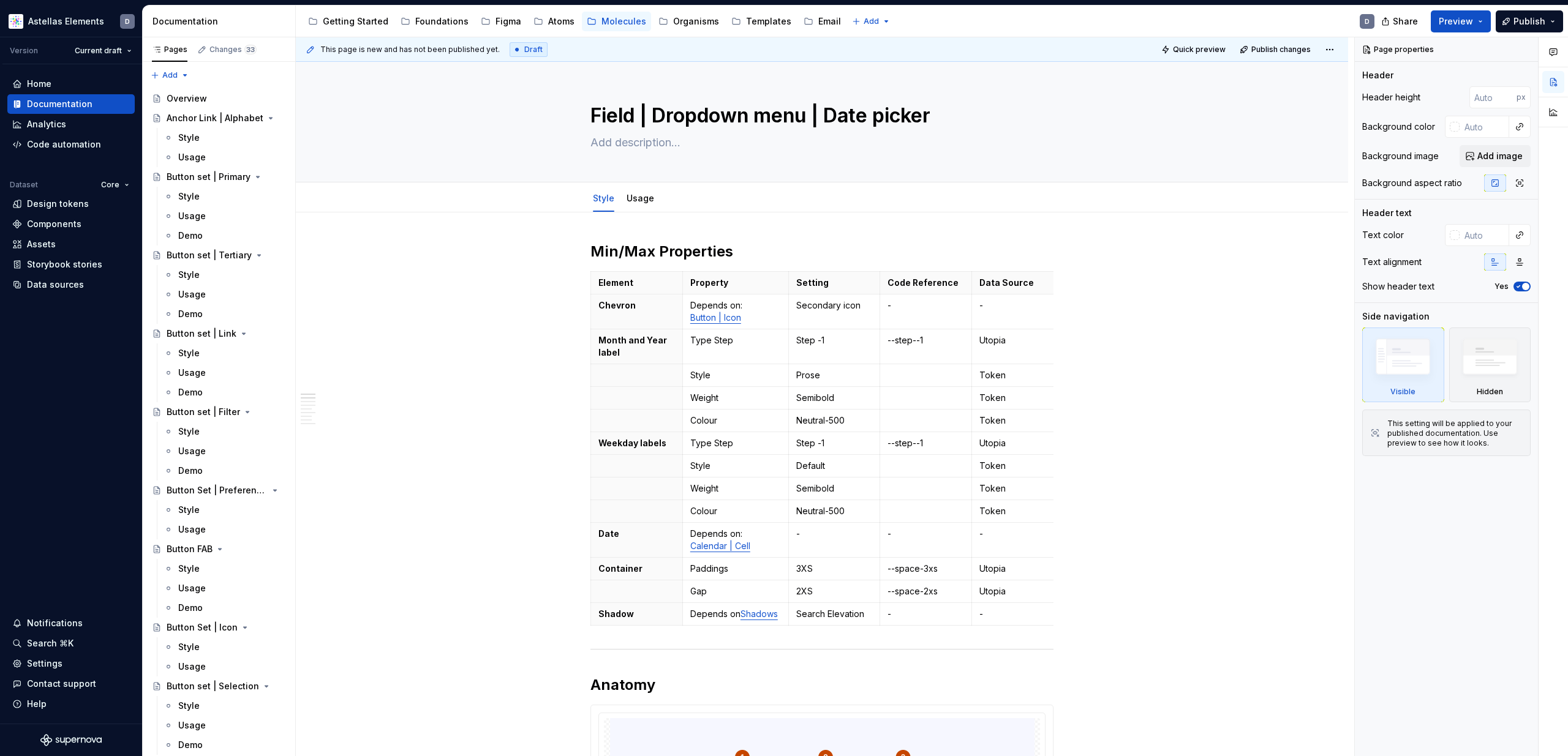
type textarea "*"
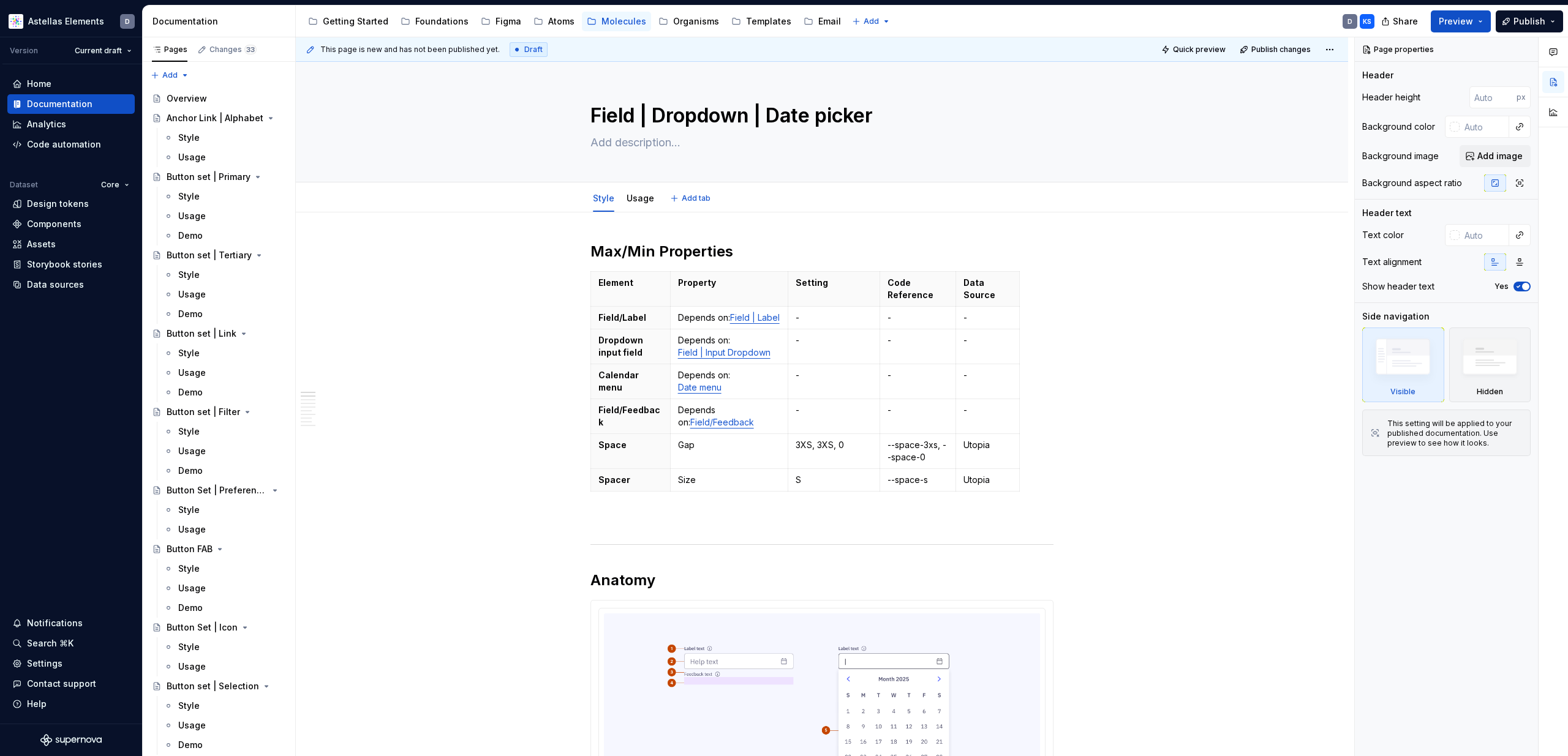
type textarea "*"
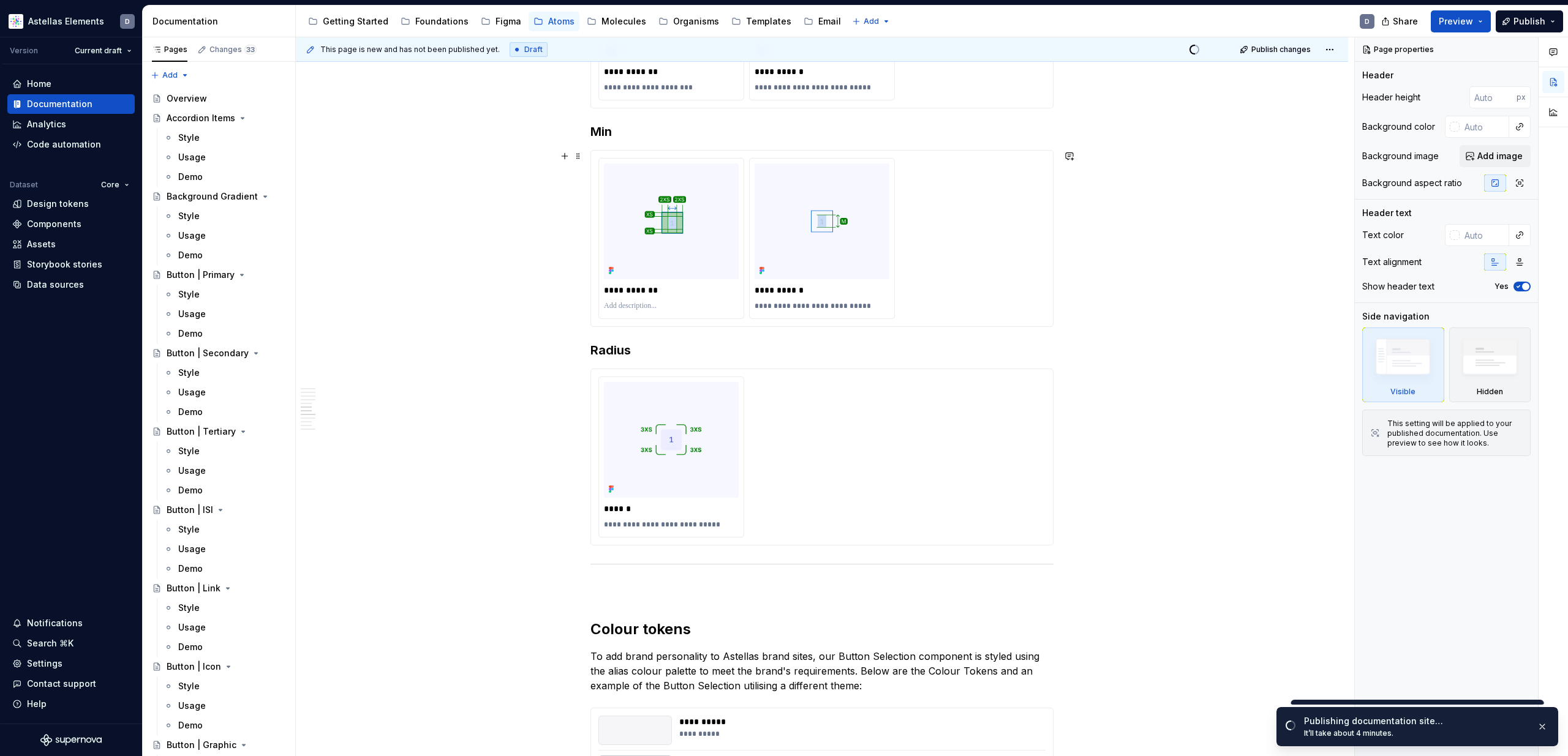
scroll to position [2026, 0]
click at [1483, 24] on button "Preview" at bounding box center [1461, 21] width 60 height 22
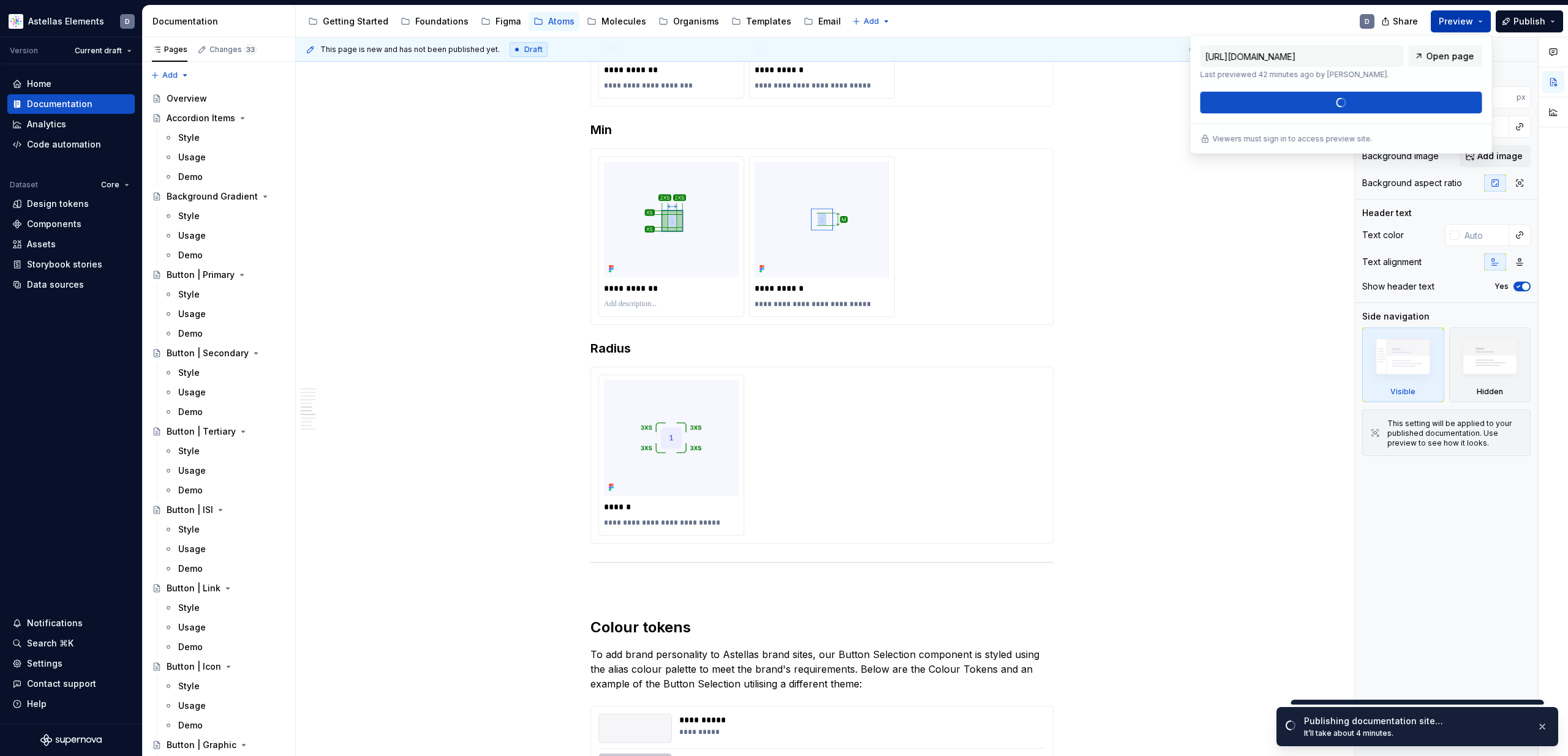
click at [1483, 24] on button "Preview" at bounding box center [1461, 21] width 60 height 22
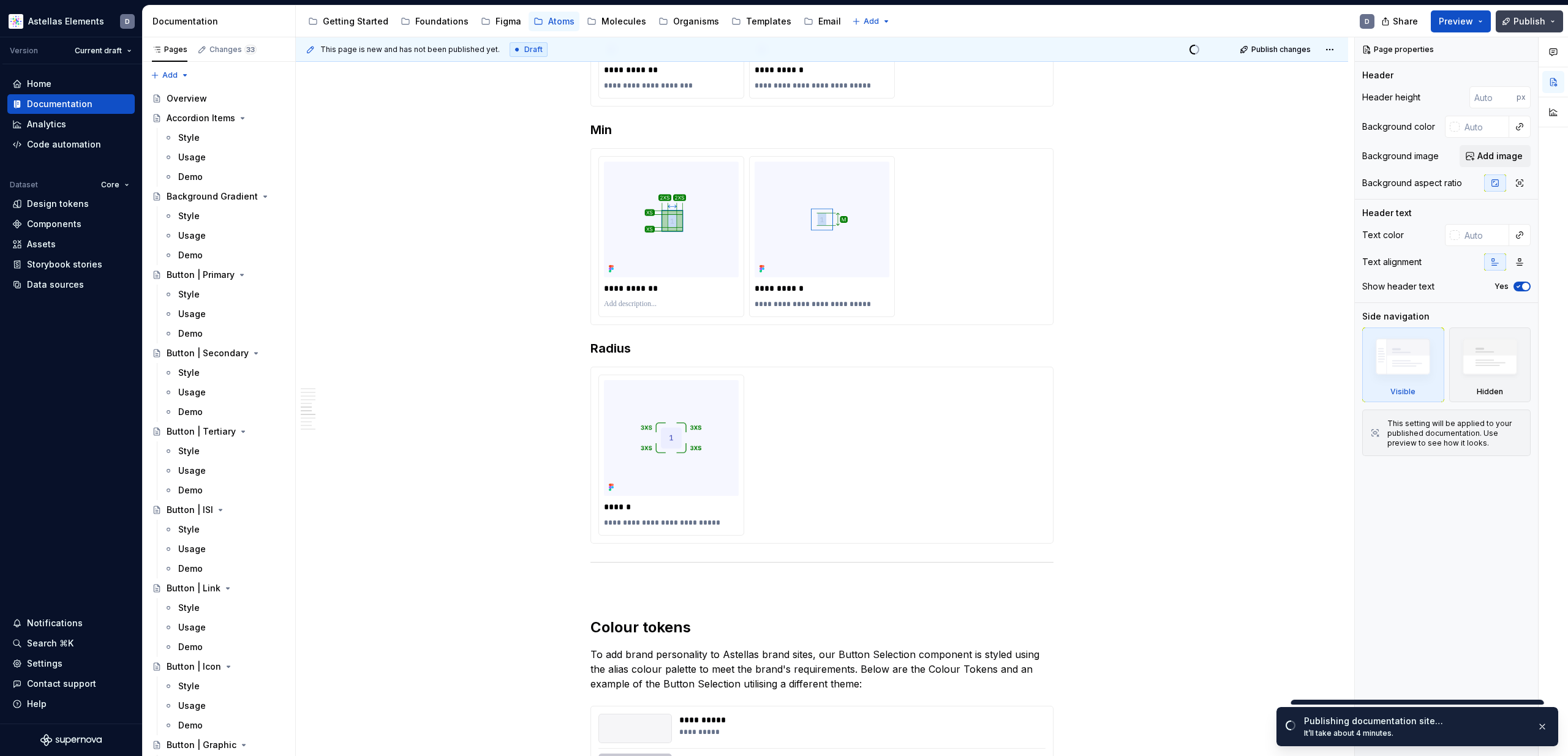
click at [1555, 25] on button "Publish" at bounding box center [1529, 21] width 67 height 22
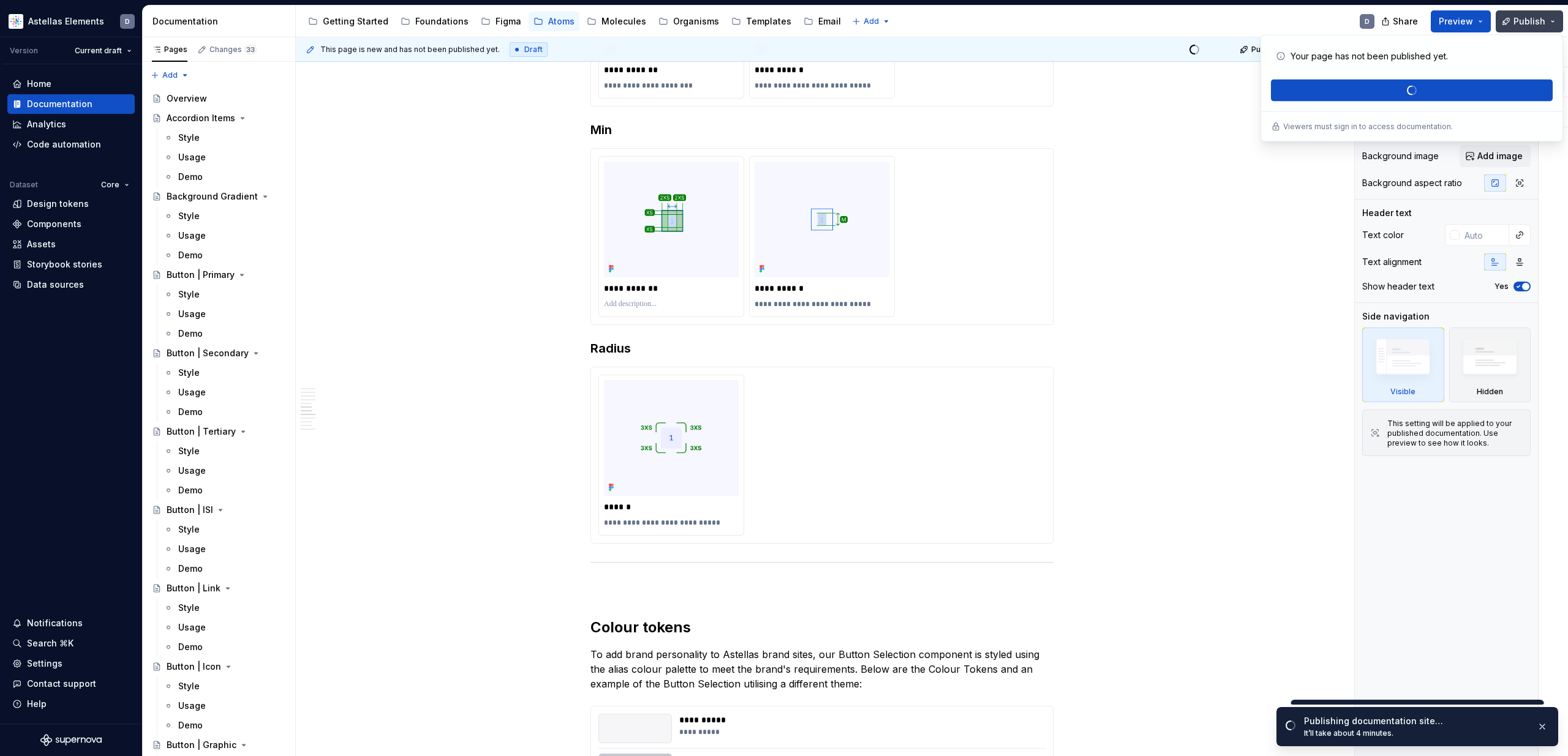
click at [1555, 25] on button "Publish" at bounding box center [1529, 21] width 67 height 22
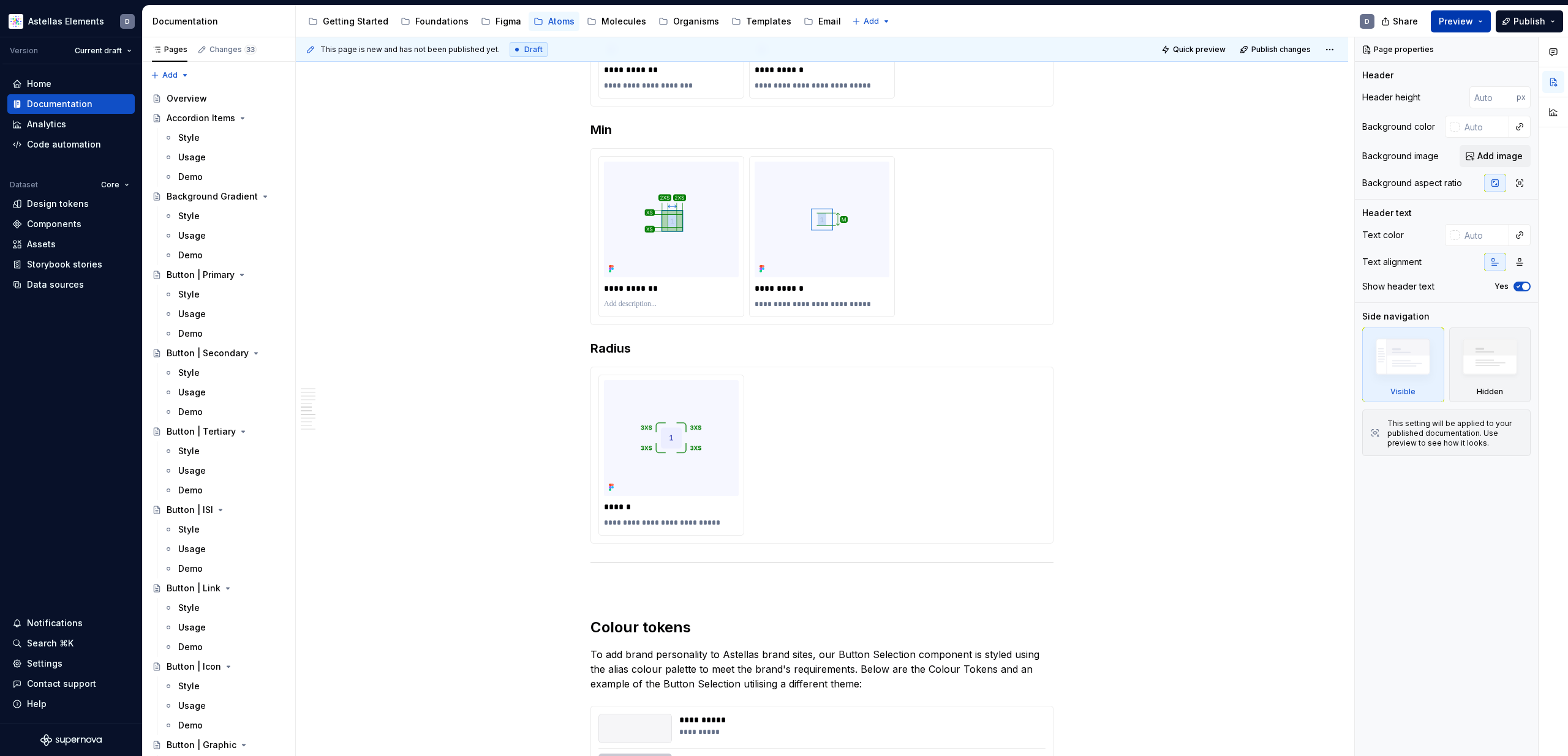
click at [1492, 22] on div "Share Preview Publish" at bounding box center [1476, 21] width 184 height 31
click at [1483, 22] on button "Preview" at bounding box center [1461, 21] width 60 height 22
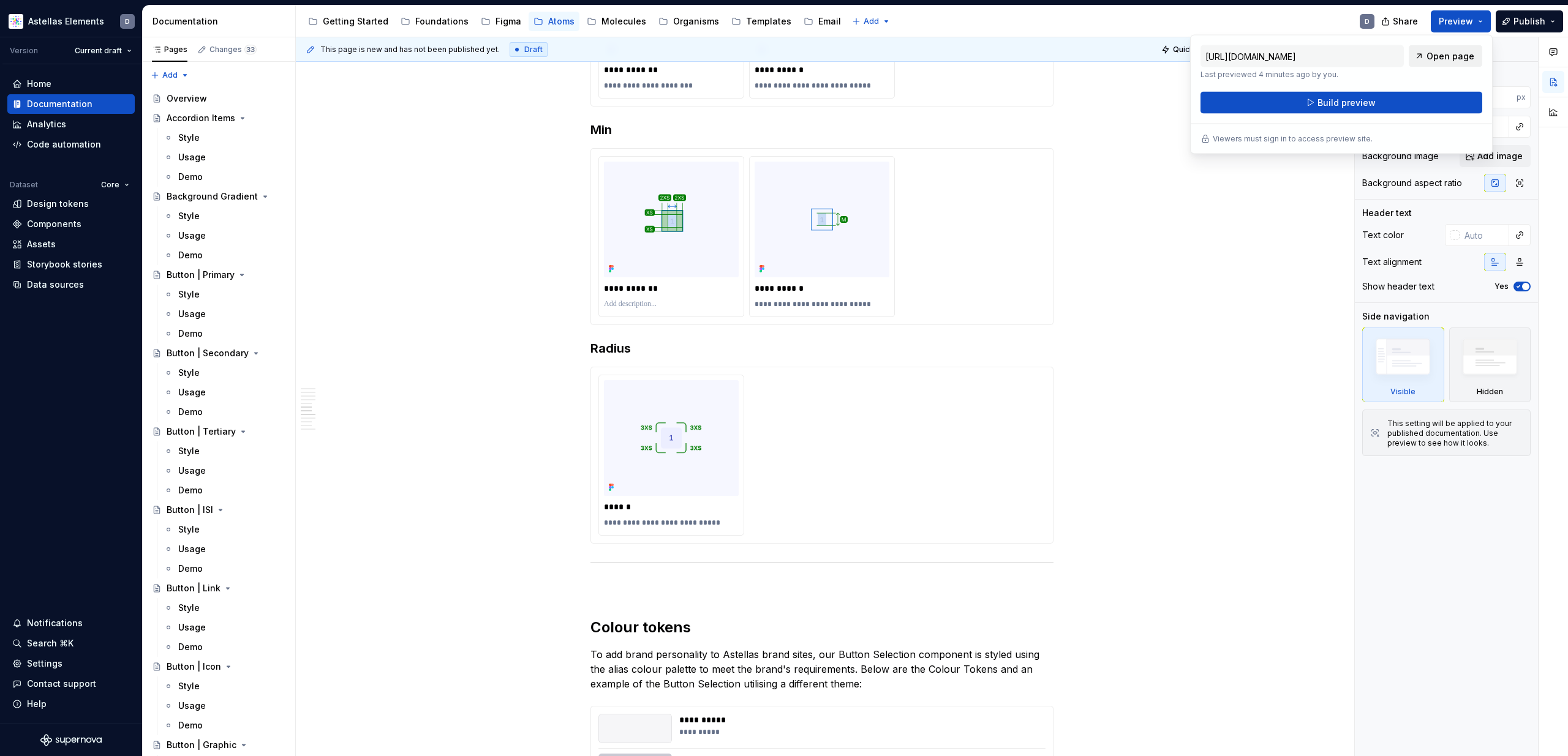
click at [1461, 58] on span "Open page" at bounding box center [1450, 55] width 47 height 12
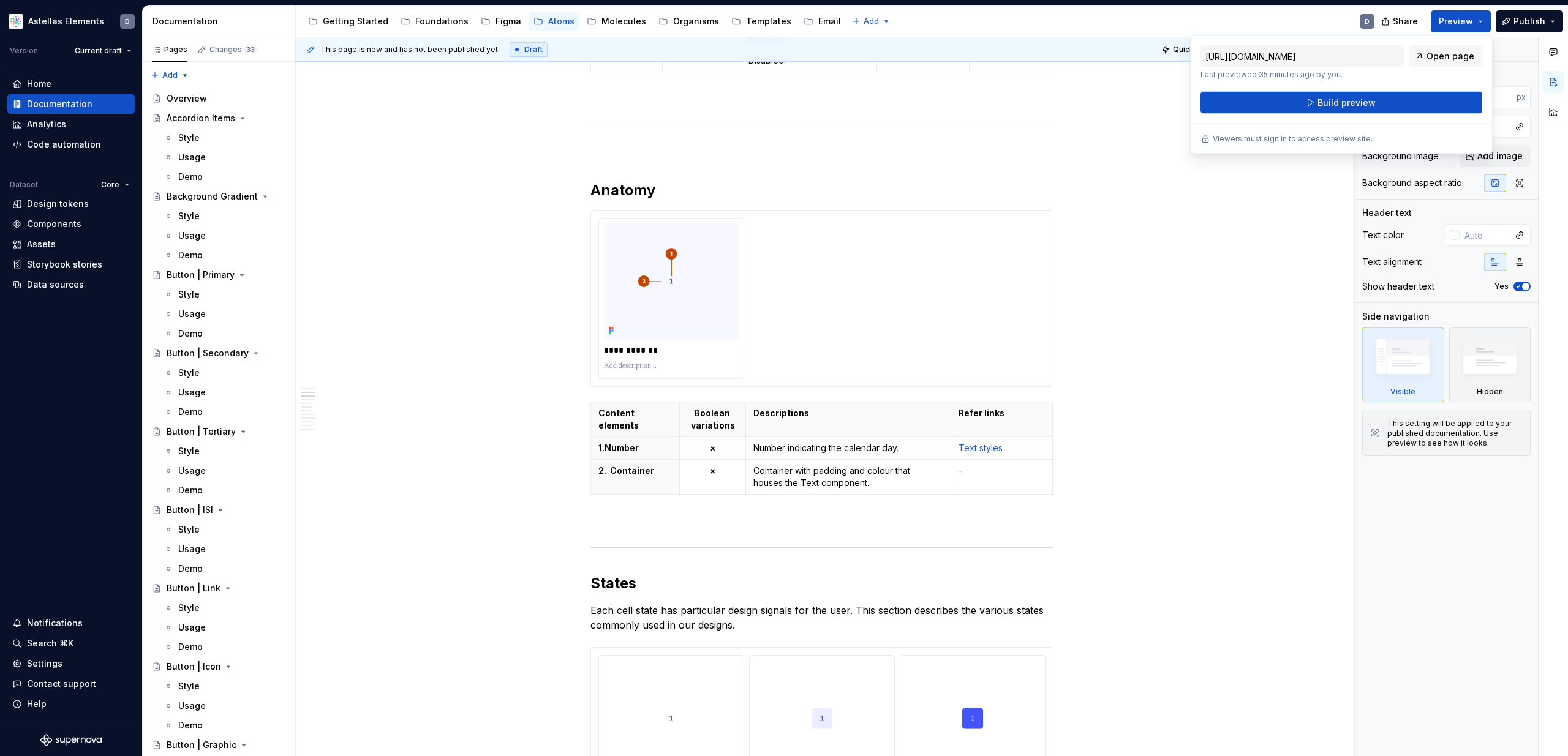
scroll to position [656, 0]
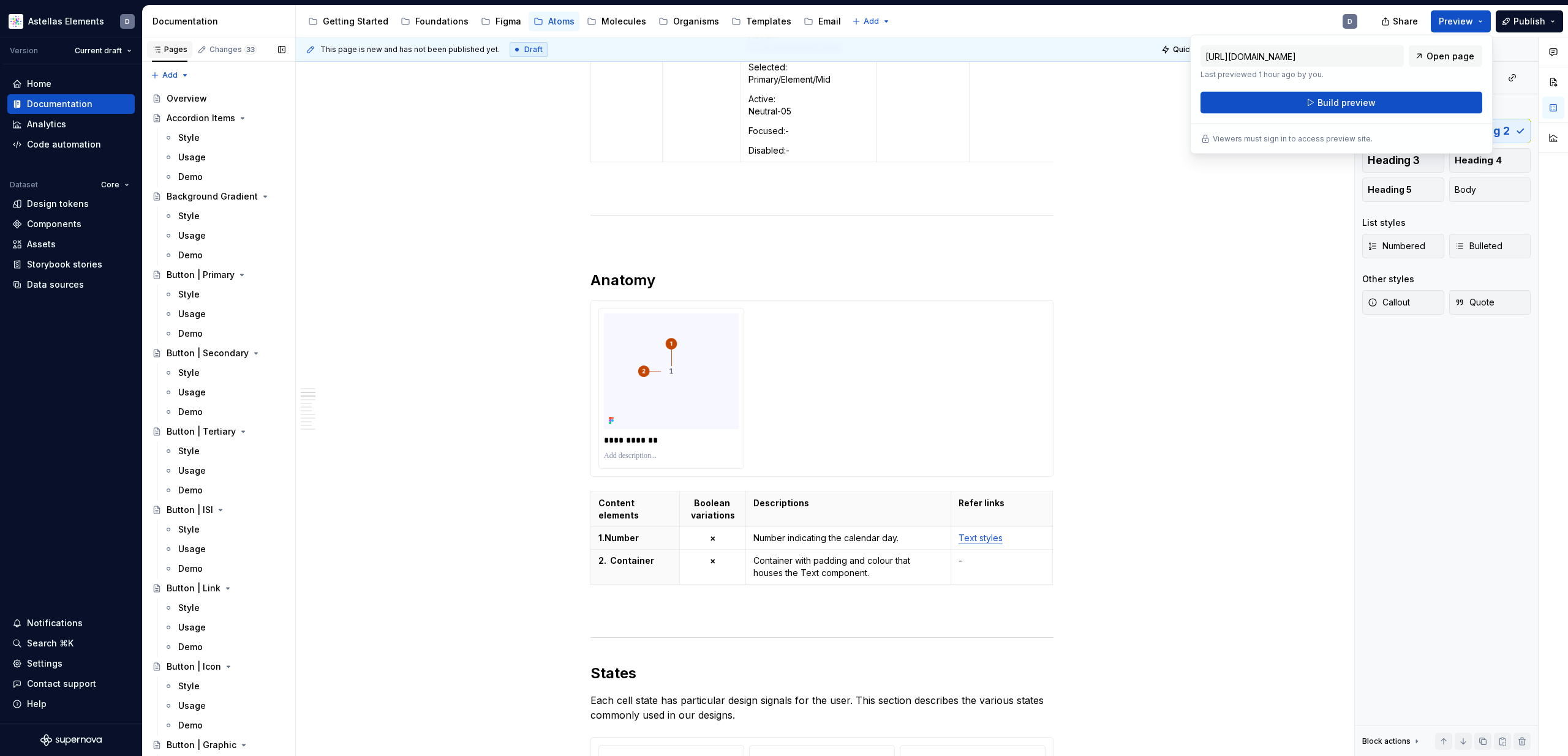
type textarea "*"
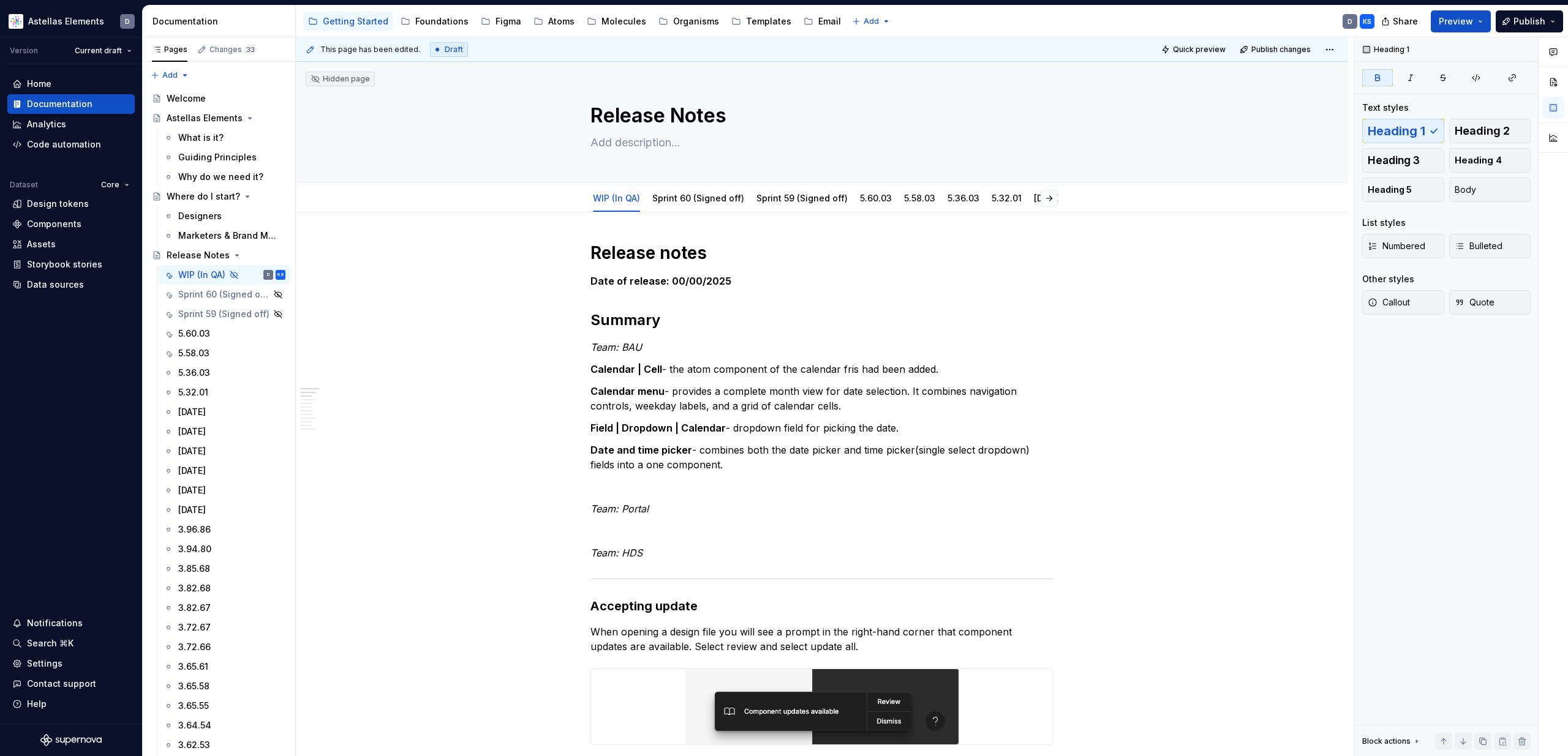
type textarea "*"
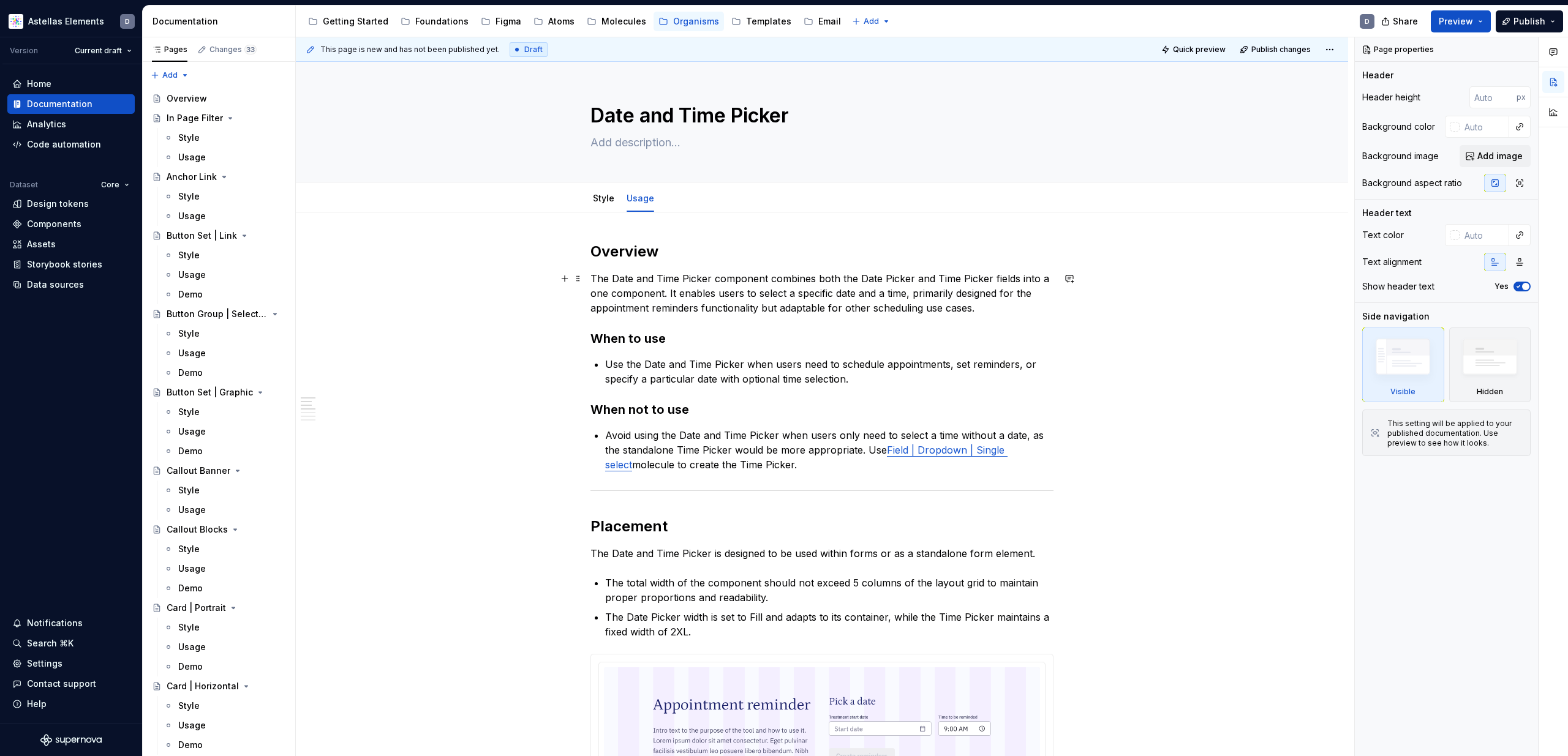
scroll to position [1, 0]
click at [607, 198] on link "Style" at bounding box center [604, 197] width 21 height 10
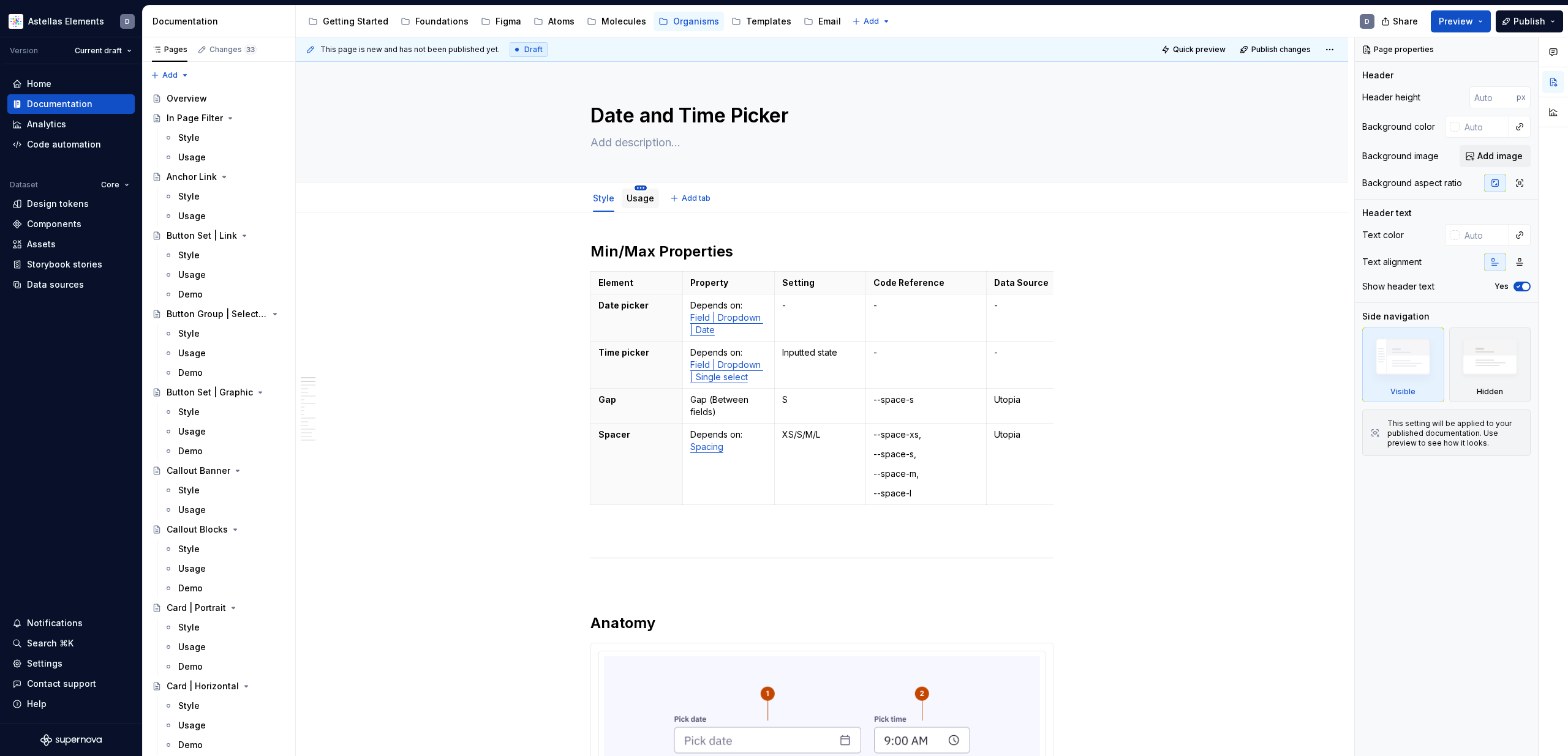
click at [643, 188] on html "Astellas Elements D Version Current draft Home Documentation Analytics Code aut…" at bounding box center [784, 378] width 1568 height 756
click at [641, 202] on link "Usage" at bounding box center [640, 198] width 28 height 10
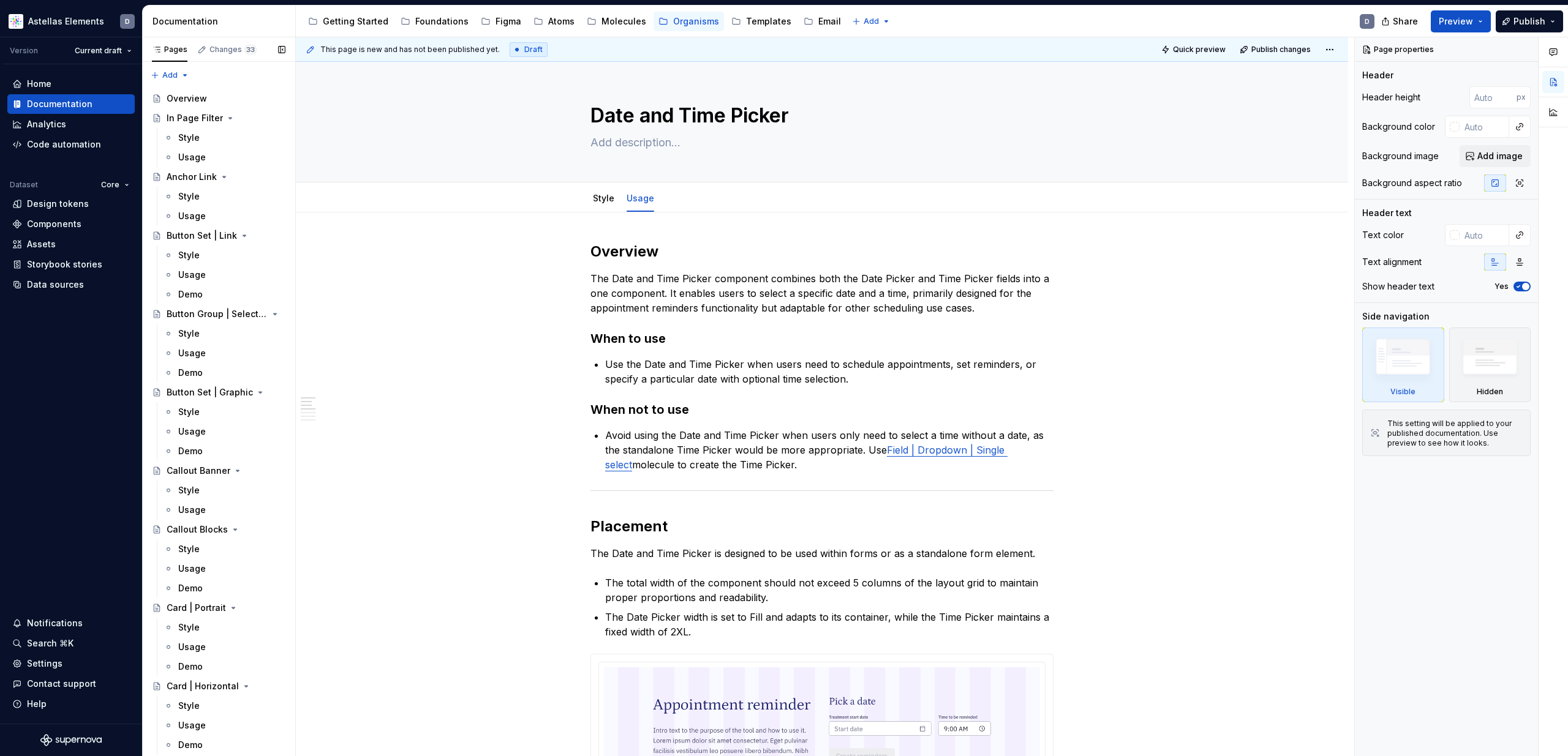
type textarea "*"
